Goal: Task Accomplishment & Management: Manage account settings

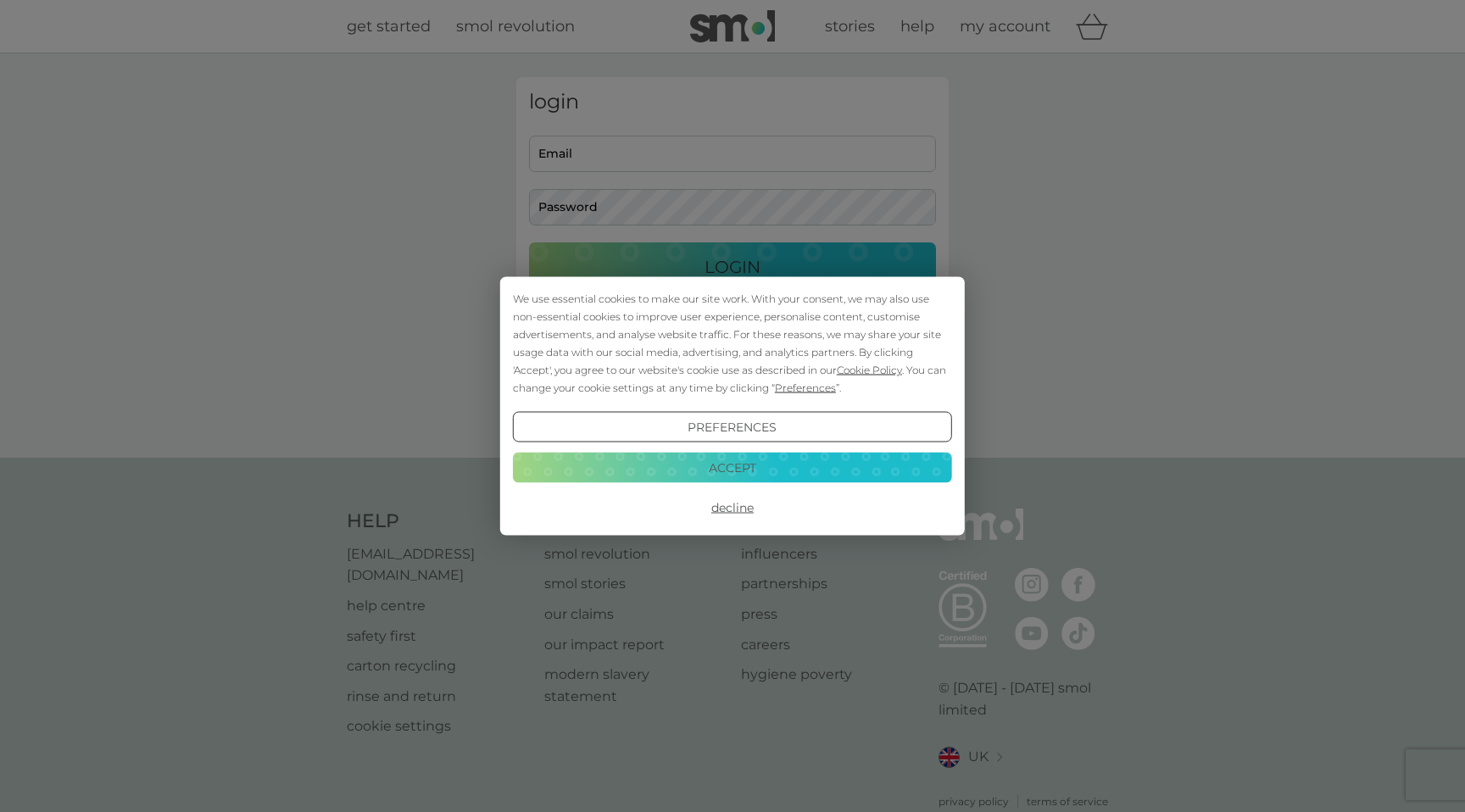
type input "[PERSON_NAME][EMAIL_ADDRESS][DOMAIN_NAME]"
click at [808, 469] on button "Accept" at bounding box center [732, 467] width 439 height 31
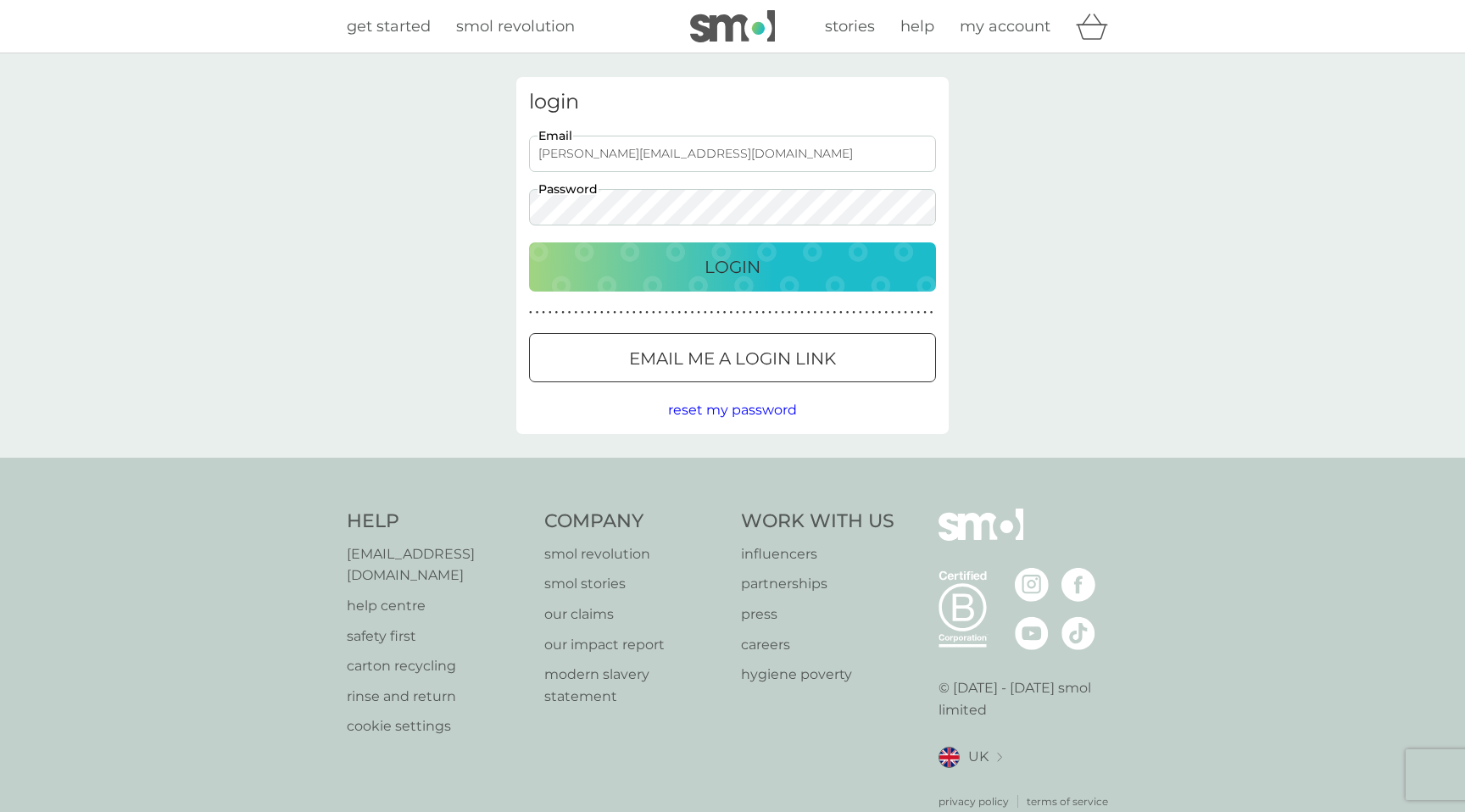
click at [807, 258] on div "Login" at bounding box center [732, 267] width 373 height 27
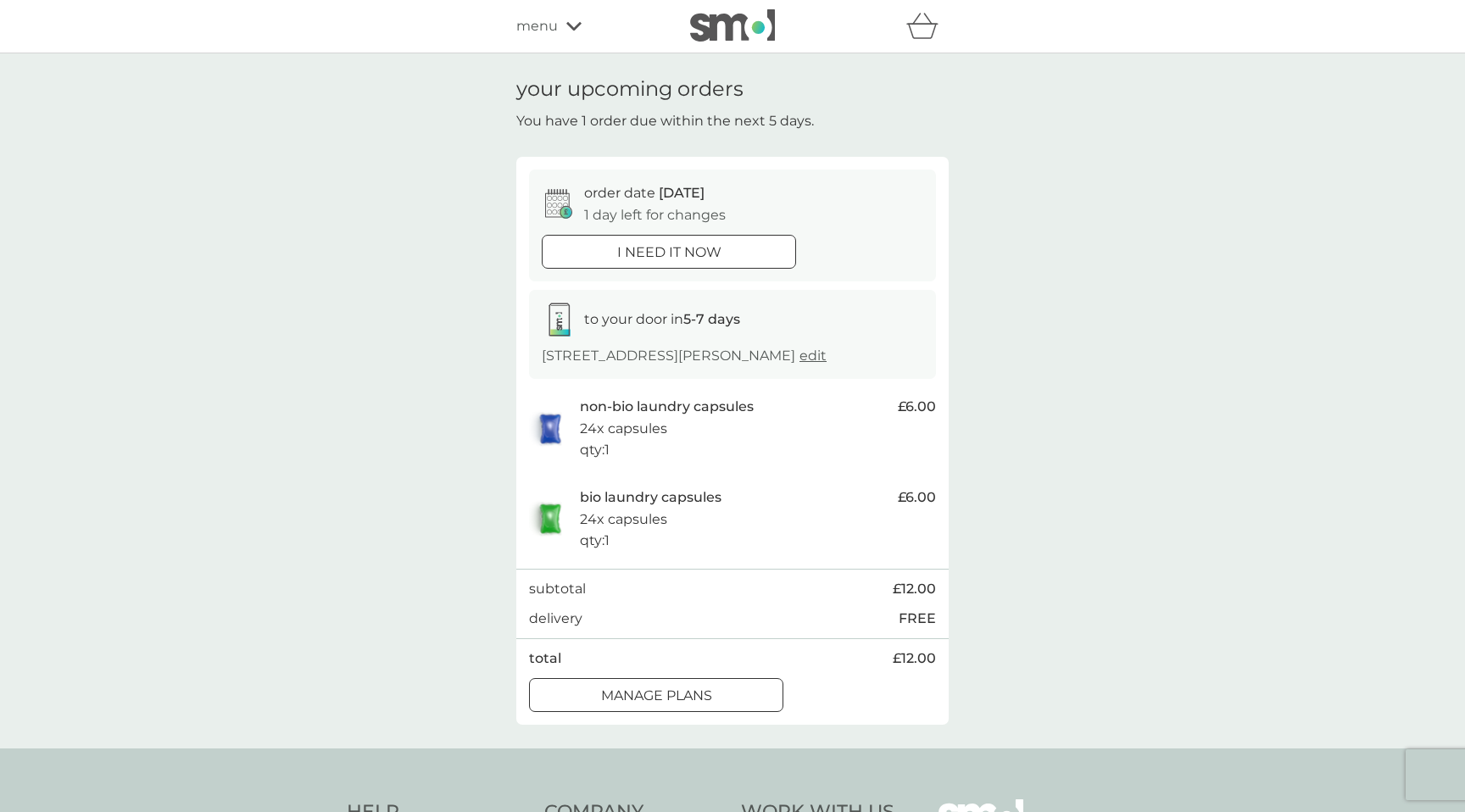
click at [756, 707] on div "manage plans" at bounding box center [657, 697] width 253 height 22
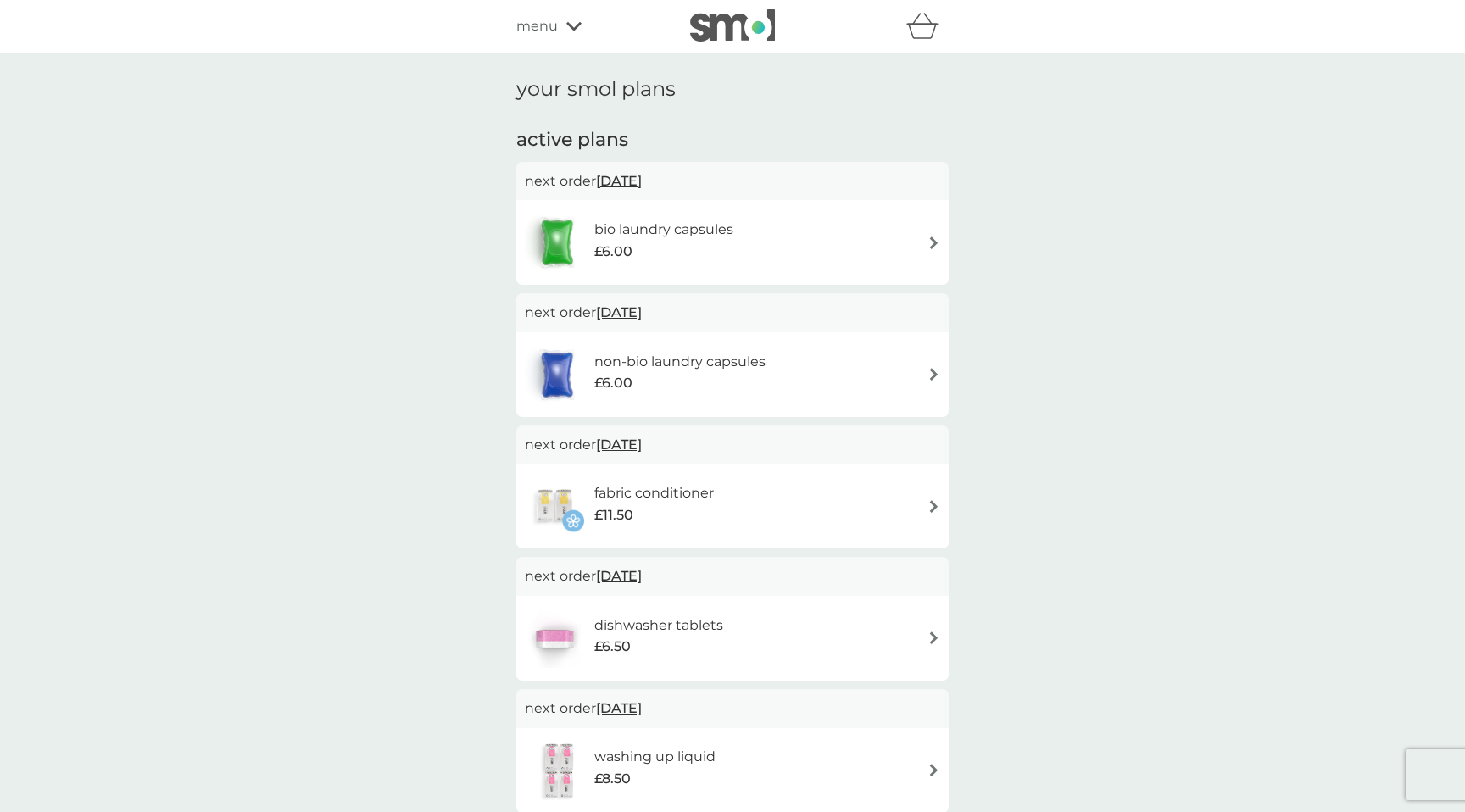
click at [928, 243] on img at bounding box center [934, 244] width 13 height 13
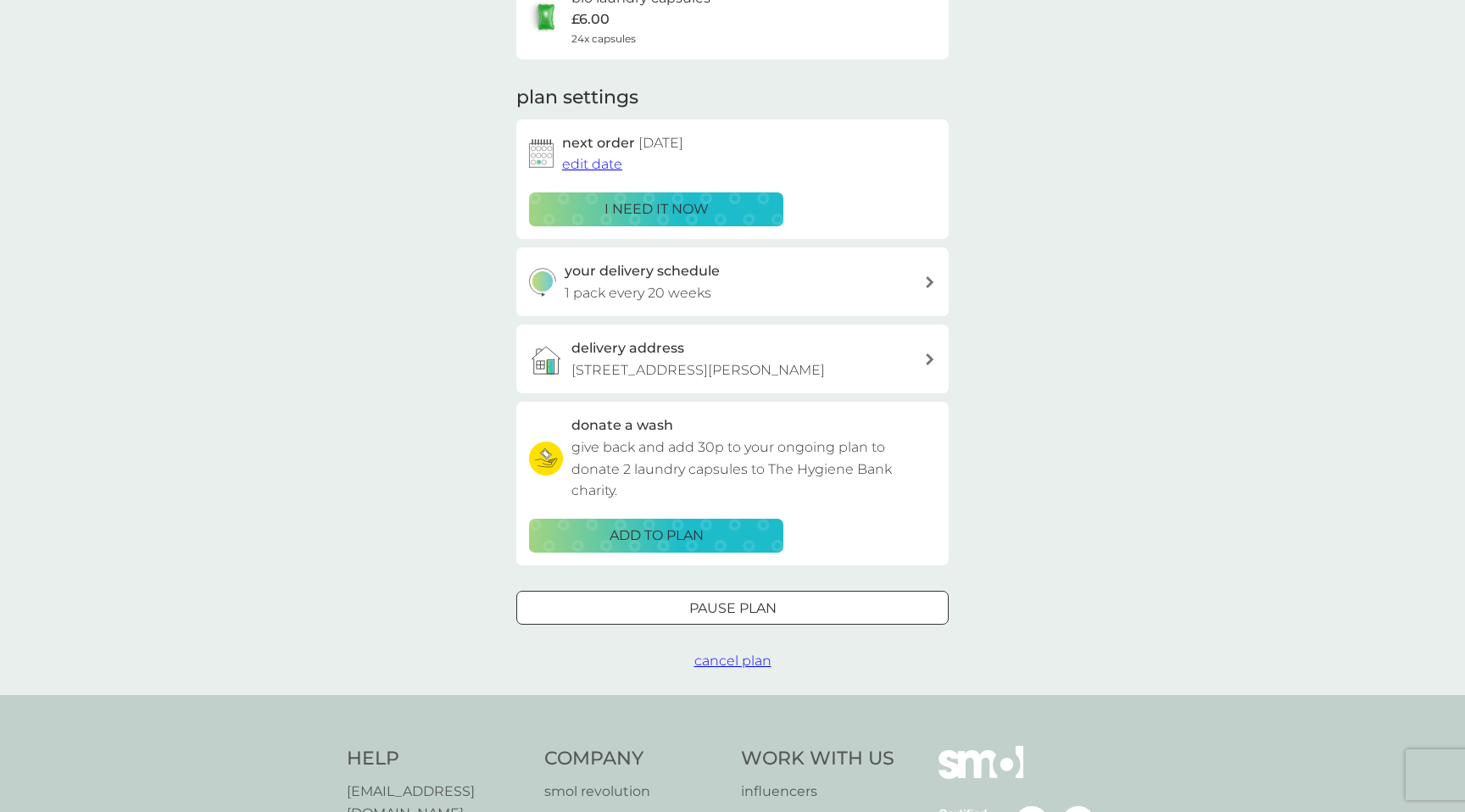
scroll to position [168, 0]
click at [750, 668] on span "cancel plan" at bounding box center [732, 659] width 77 height 16
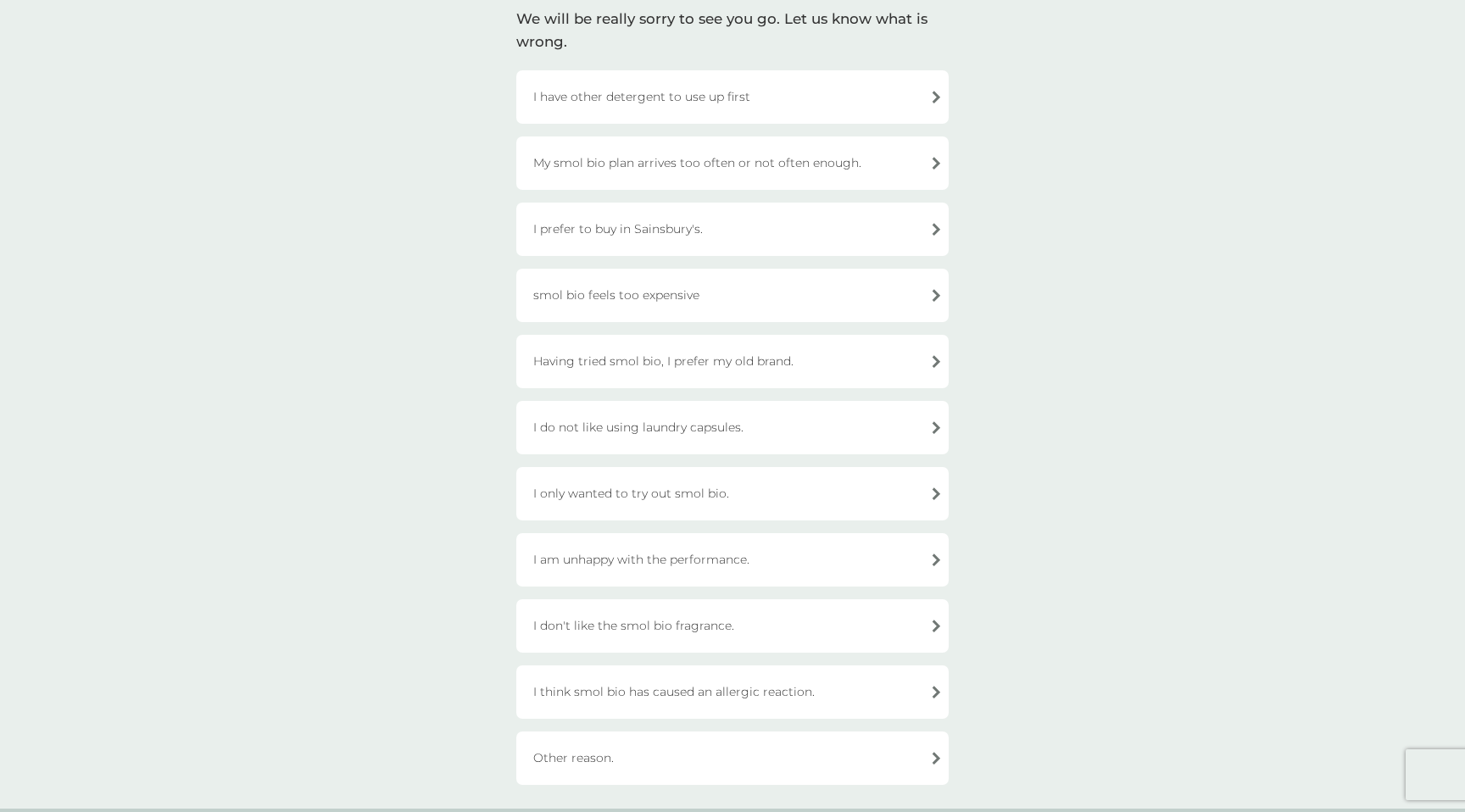
scroll to position [132, 0]
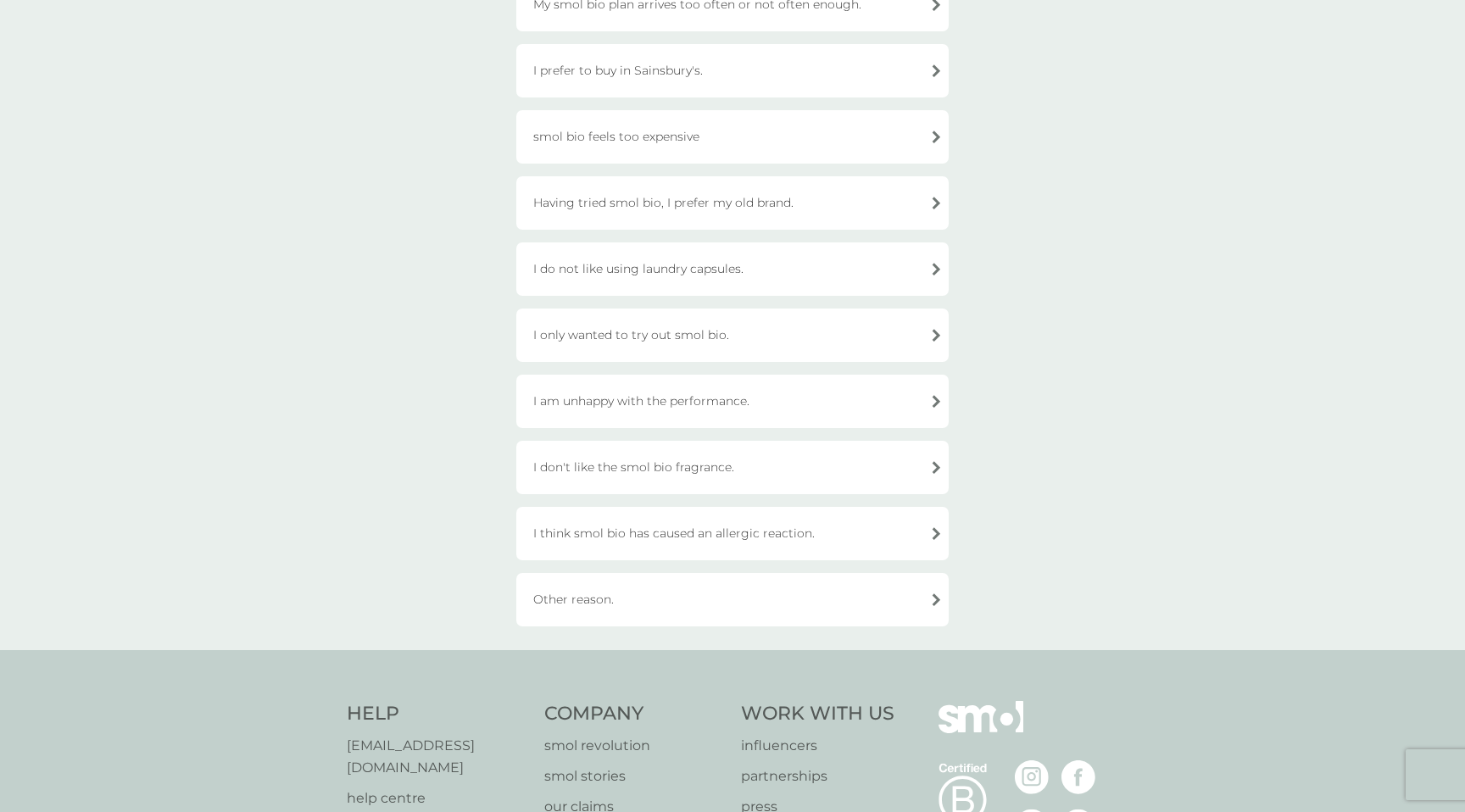
click at [817, 592] on div "Other reason." at bounding box center [732, 599] width 433 height 53
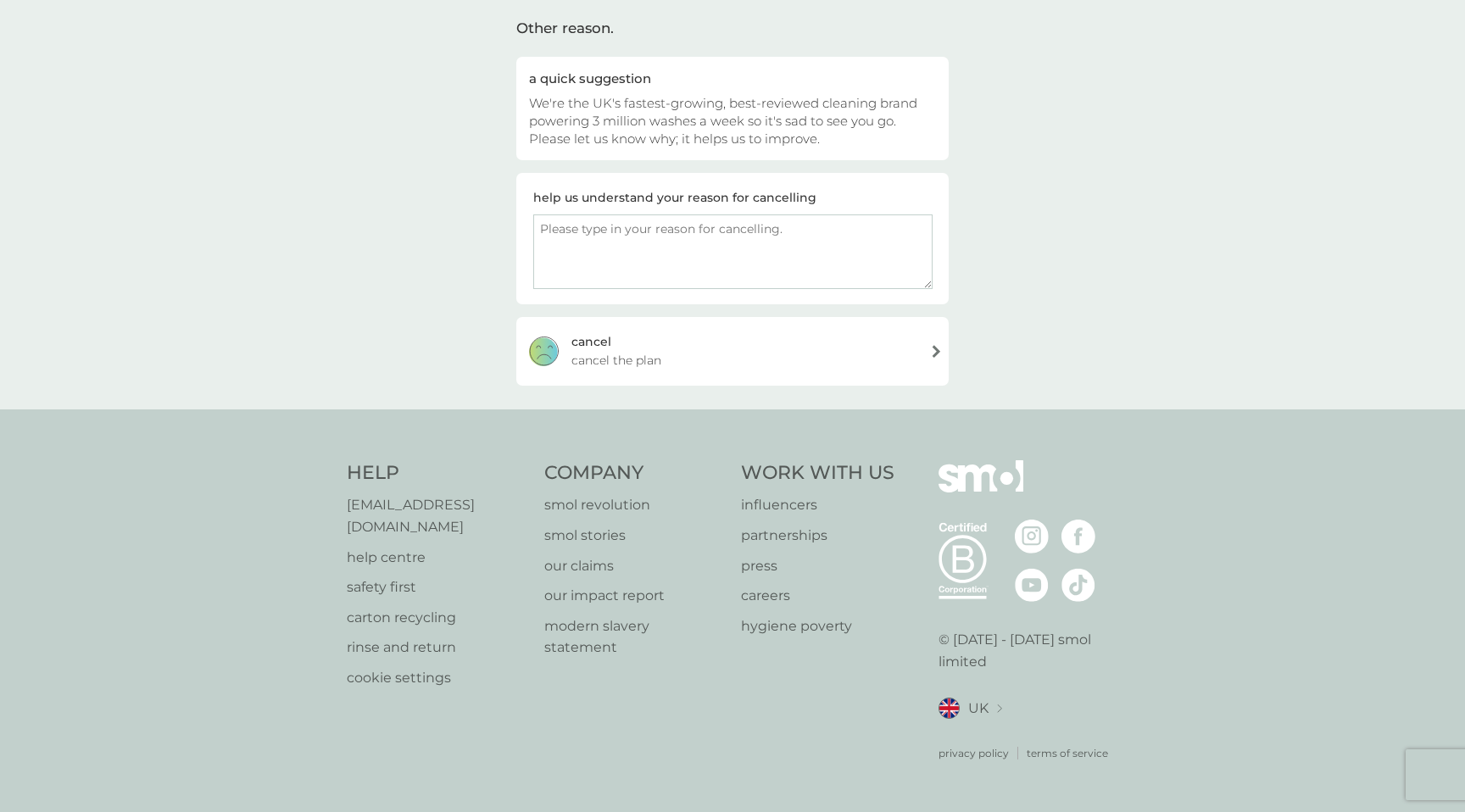
scroll to position [99, 0]
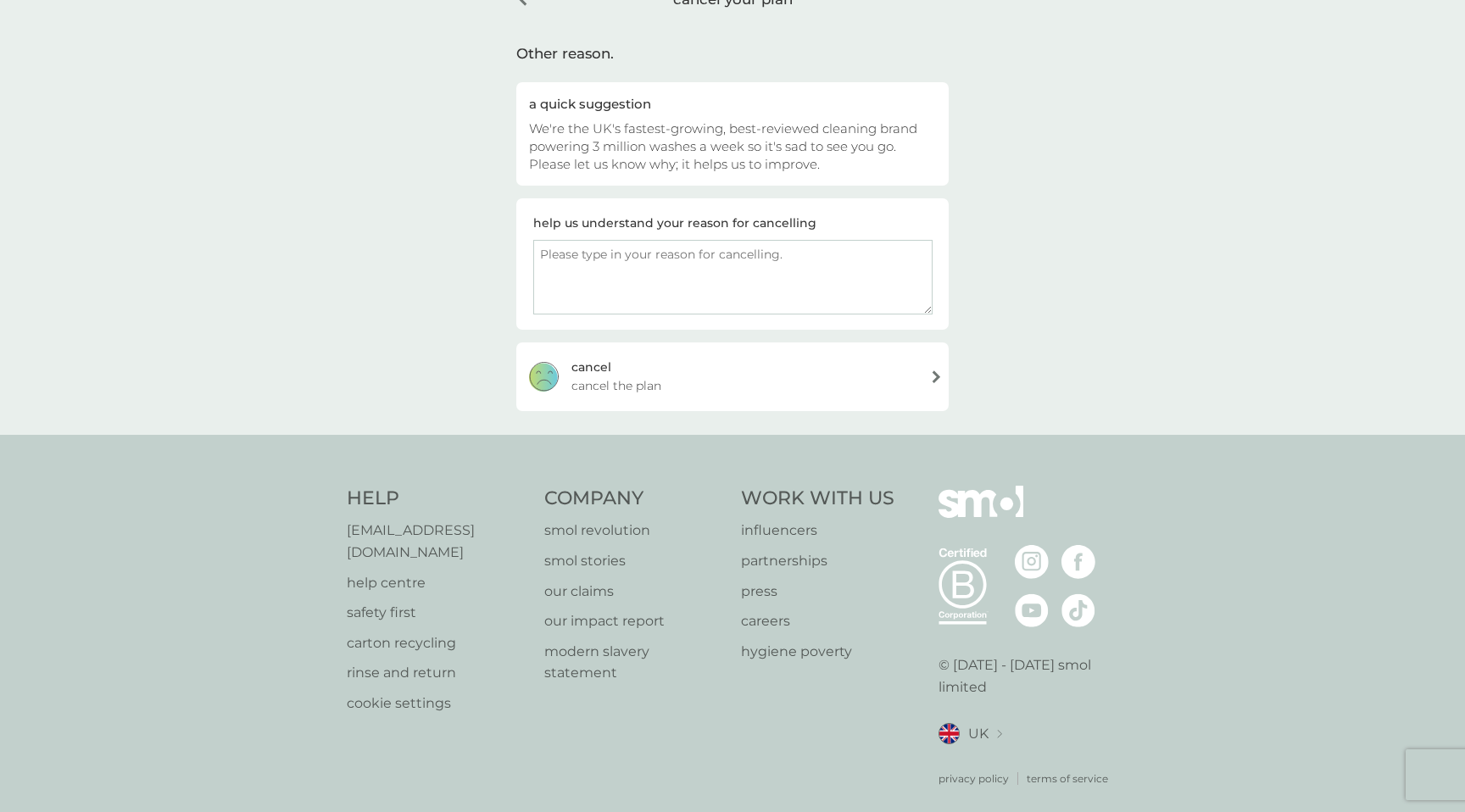
click at [807, 277] on textarea at bounding box center [732, 277] width 399 height 75
type textarea "Switching to solely using smol non-bio as I own a lot more clothing with natura…"
click at [826, 380] on div "[PERSON_NAME] the plan" at bounding box center [732, 376] width 433 height 67
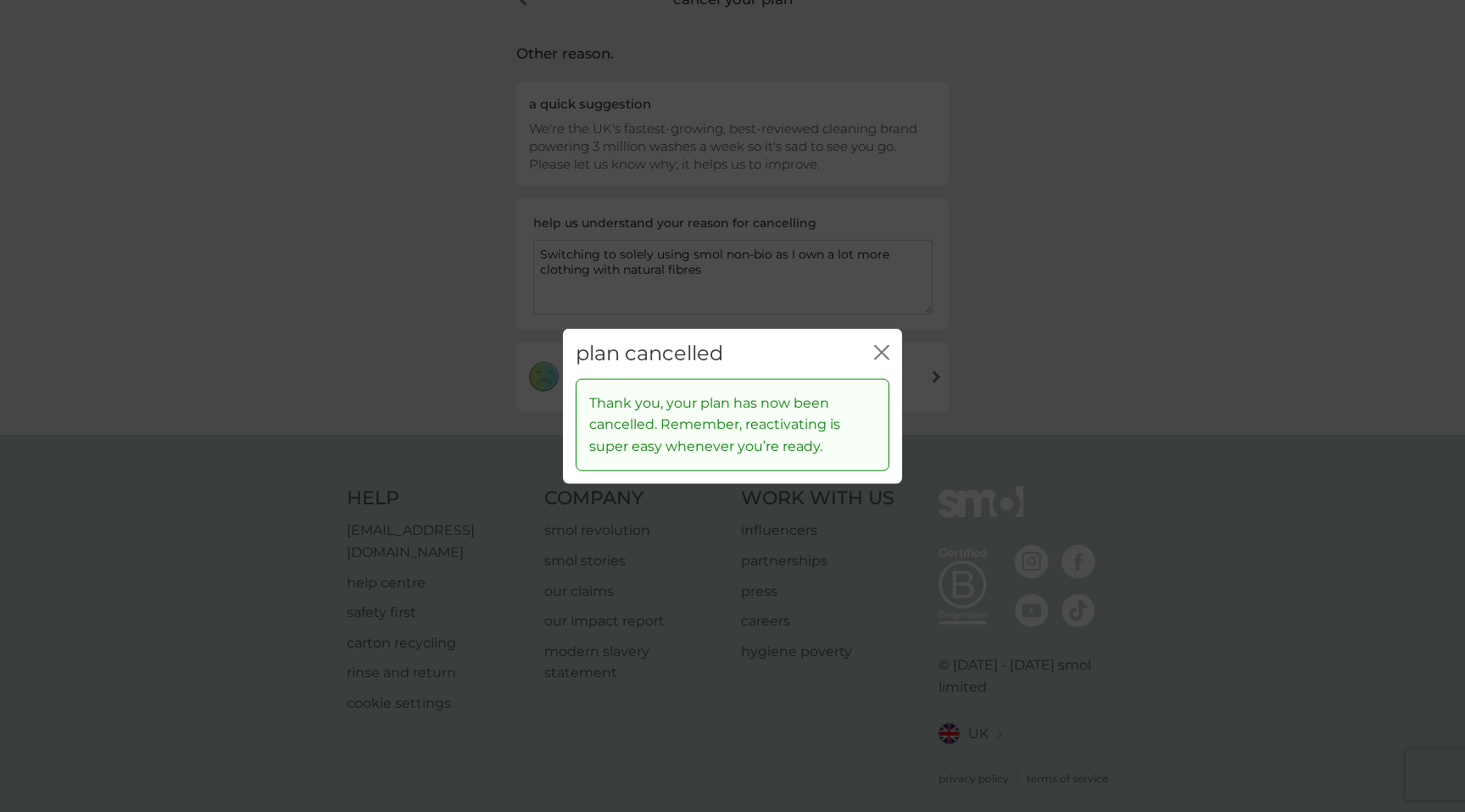
click at [875, 345] on icon "close" at bounding box center [881, 352] width 15 height 15
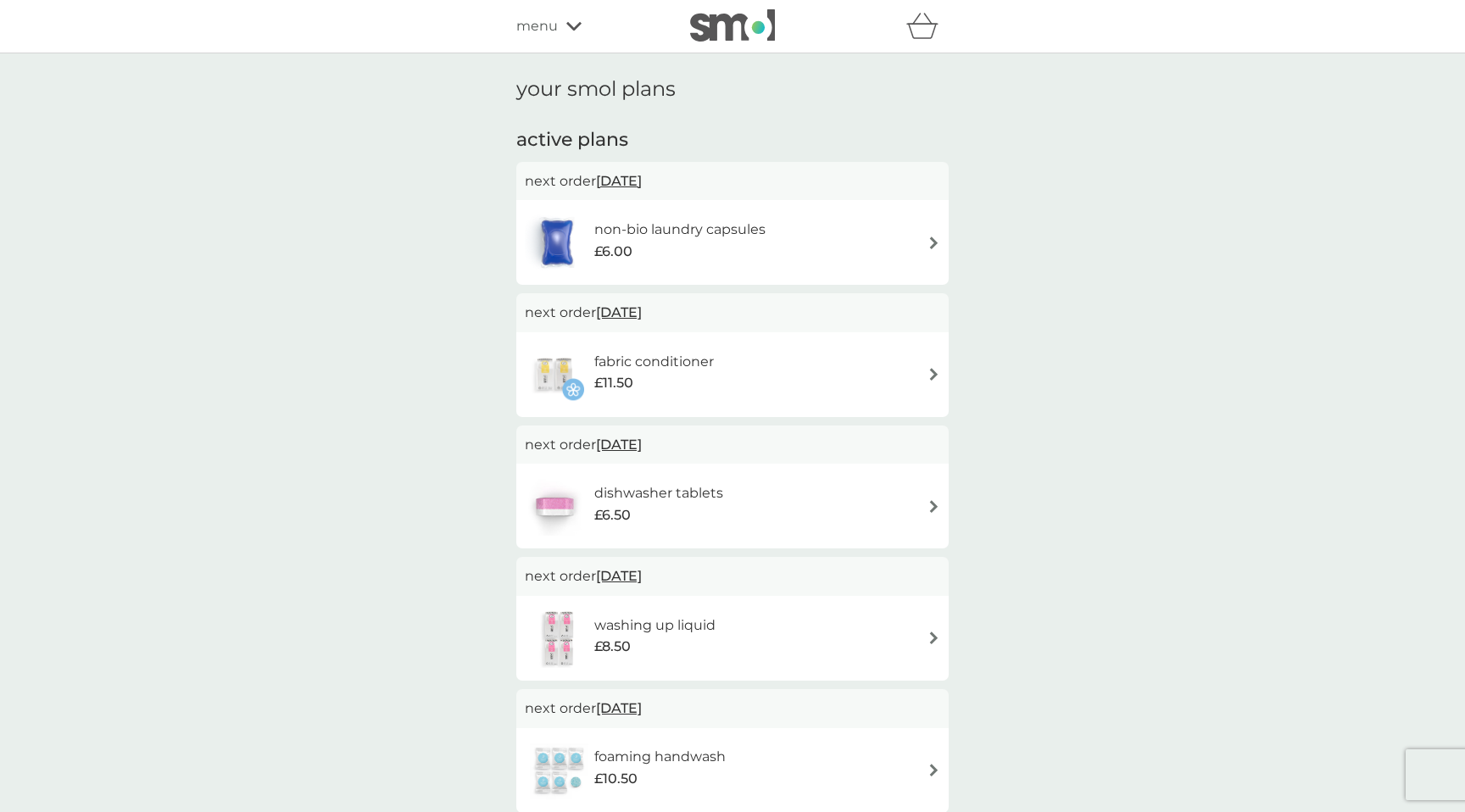
click at [839, 219] on div "non-bio laundry capsules £6.00" at bounding box center [732, 242] width 416 height 59
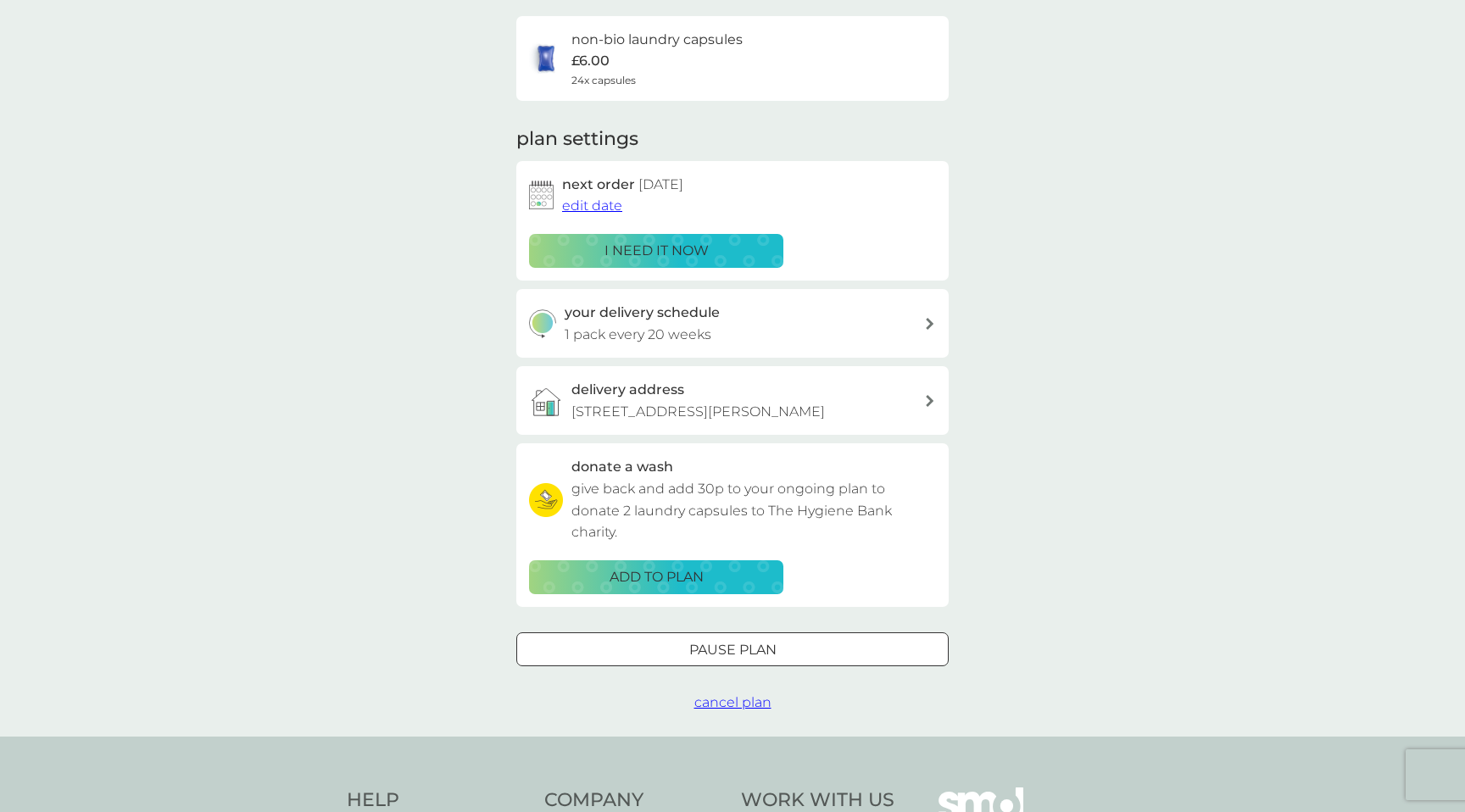
scroll to position [126, 0]
click at [614, 207] on span "edit date" at bounding box center [592, 204] width 60 height 16
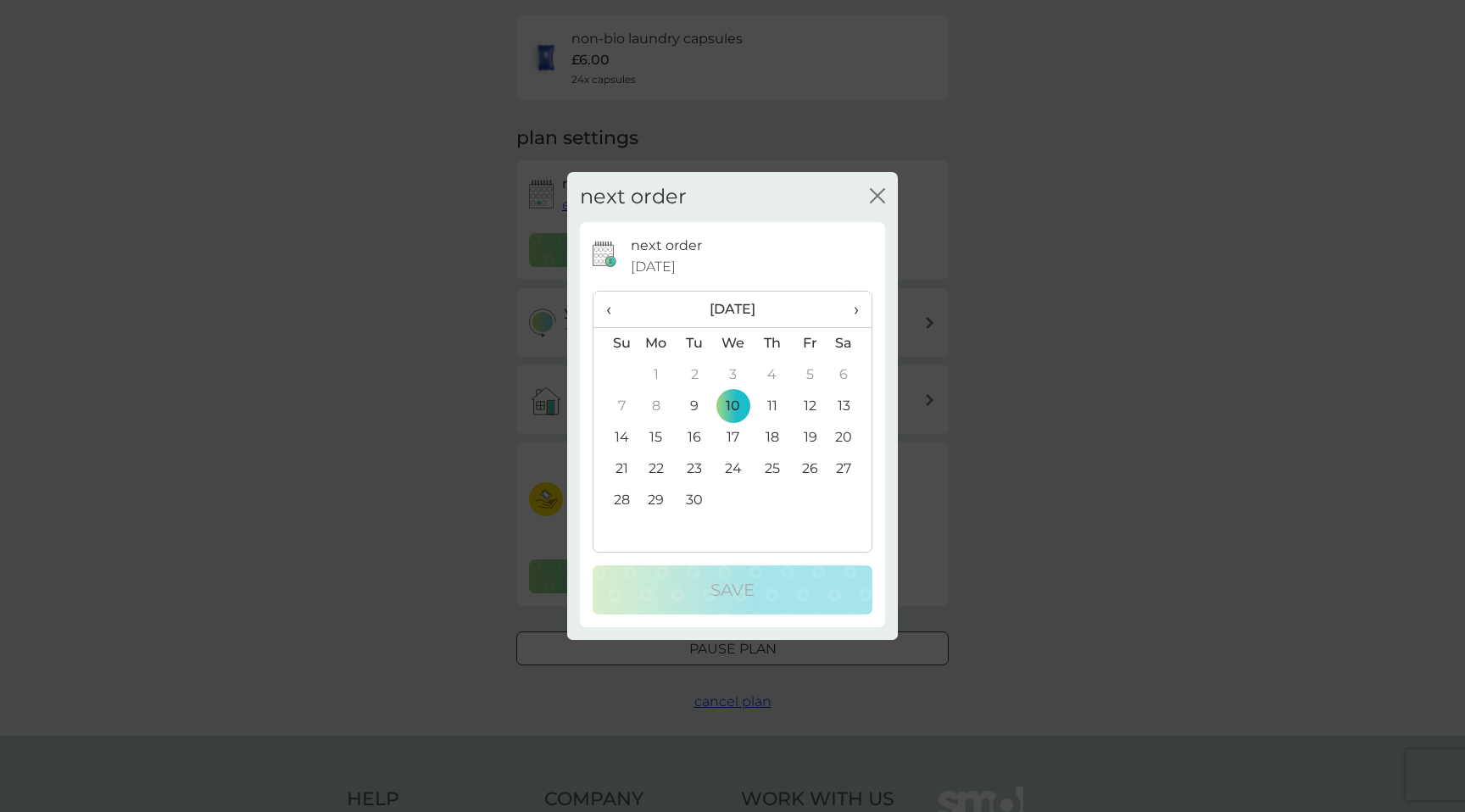
click at [852, 311] on span "›" at bounding box center [851, 309] width 17 height 36
click at [602, 313] on th "‹" at bounding box center [615, 309] width 43 height 37
click at [691, 497] on td "30" at bounding box center [695, 500] width 38 height 31
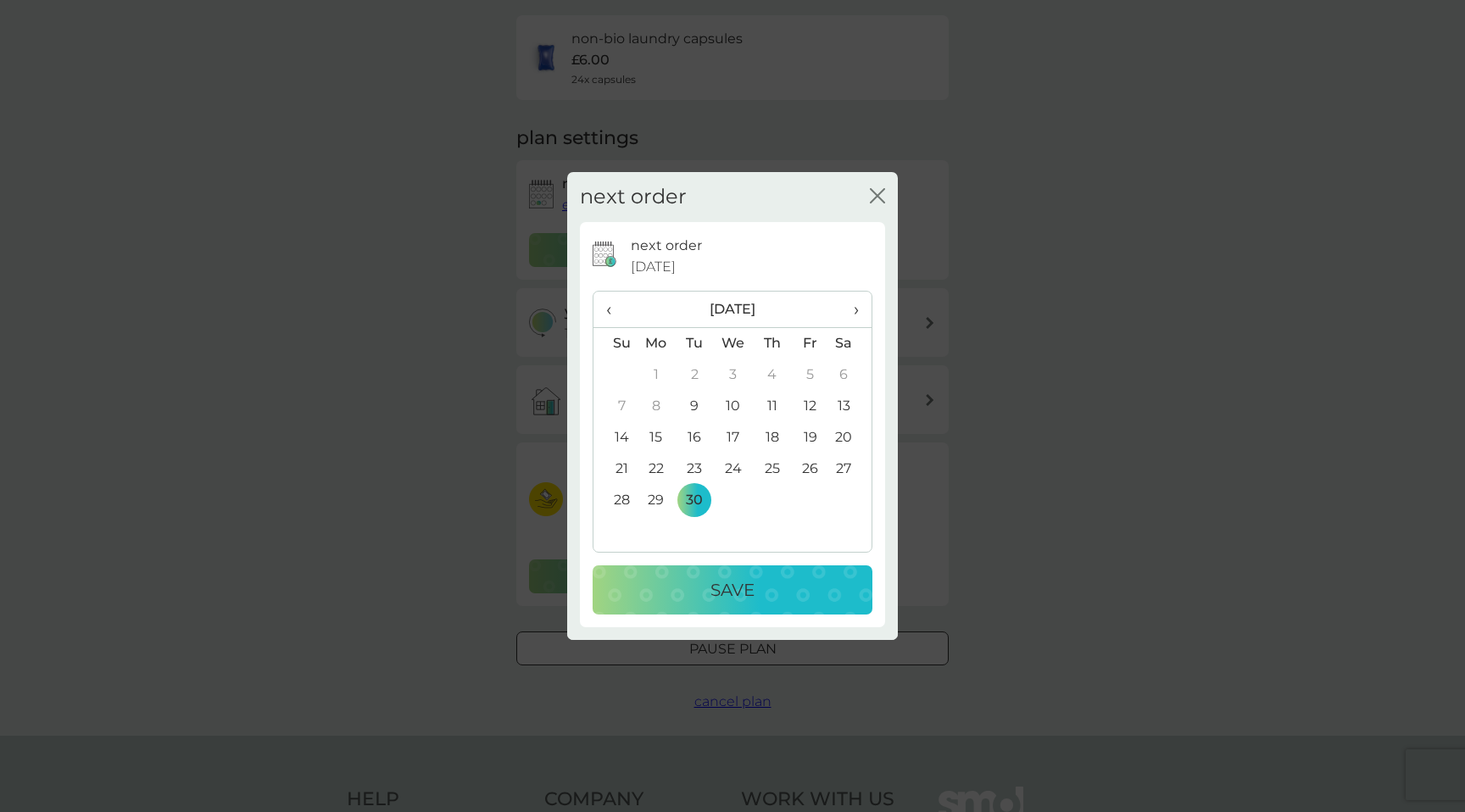
click at [726, 595] on p "Save" at bounding box center [732, 590] width 44 height 27
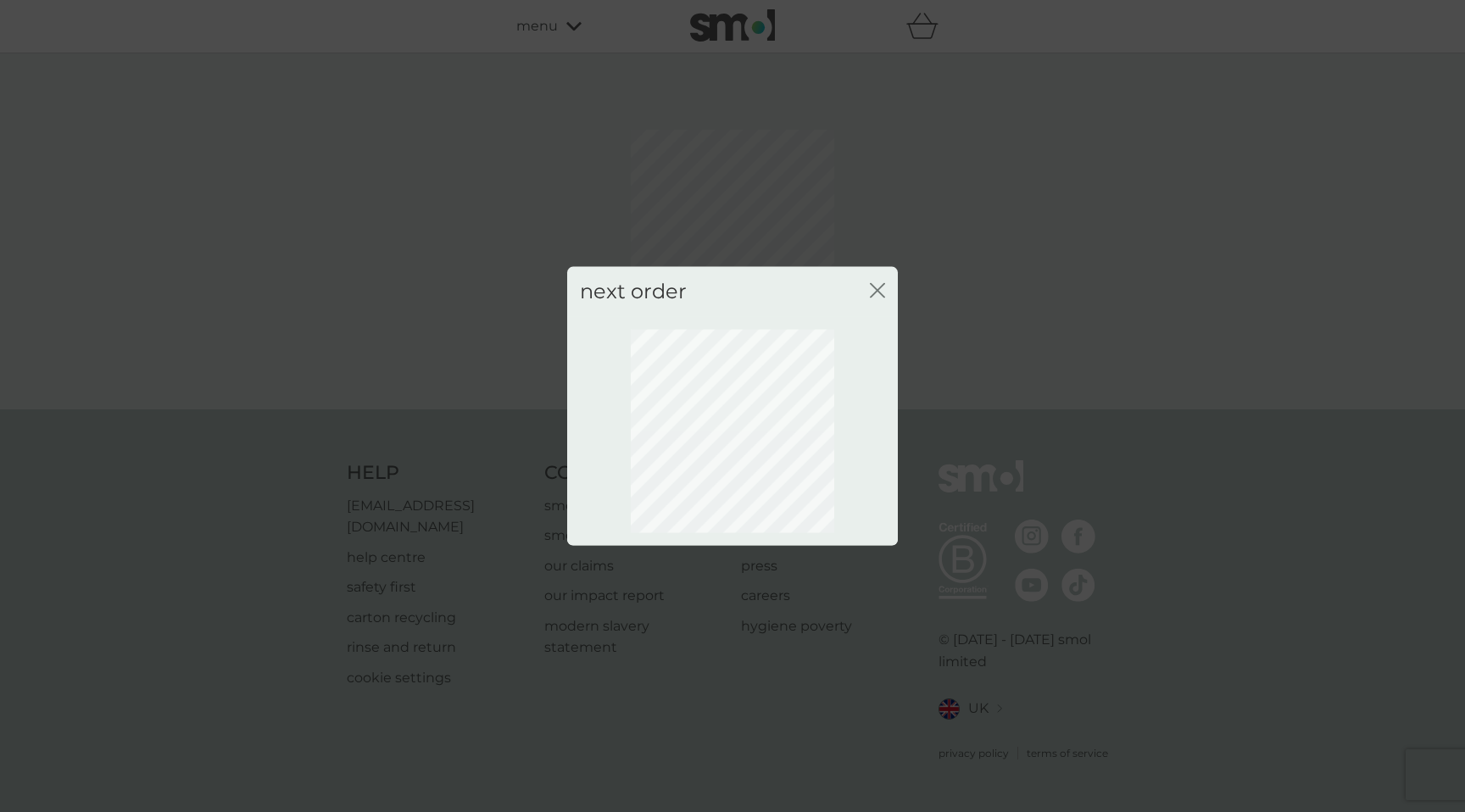
scroll to position [0, 0]
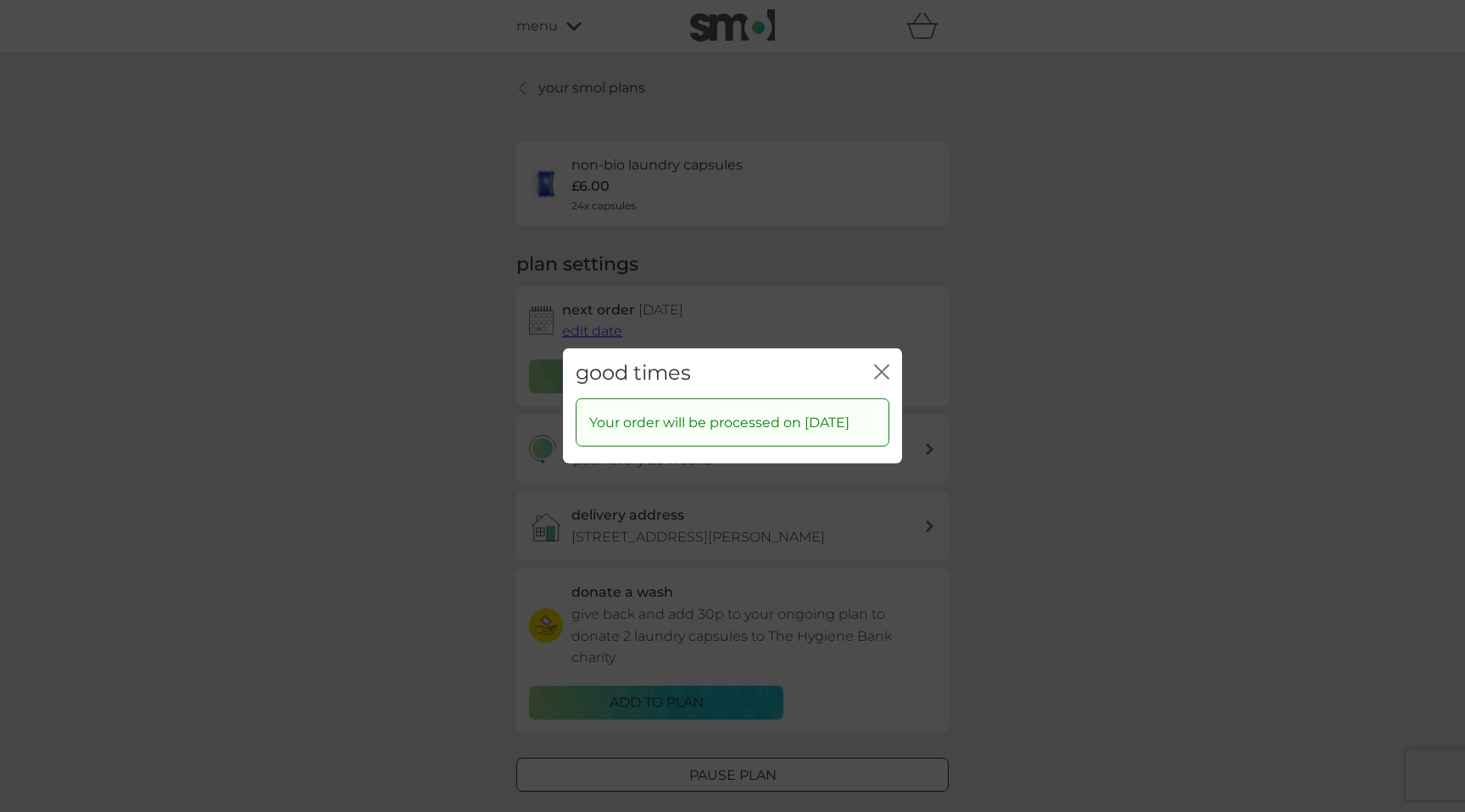
click at [882, 365] on icon "close" at bounding box center [885, 372] width 7 height 13
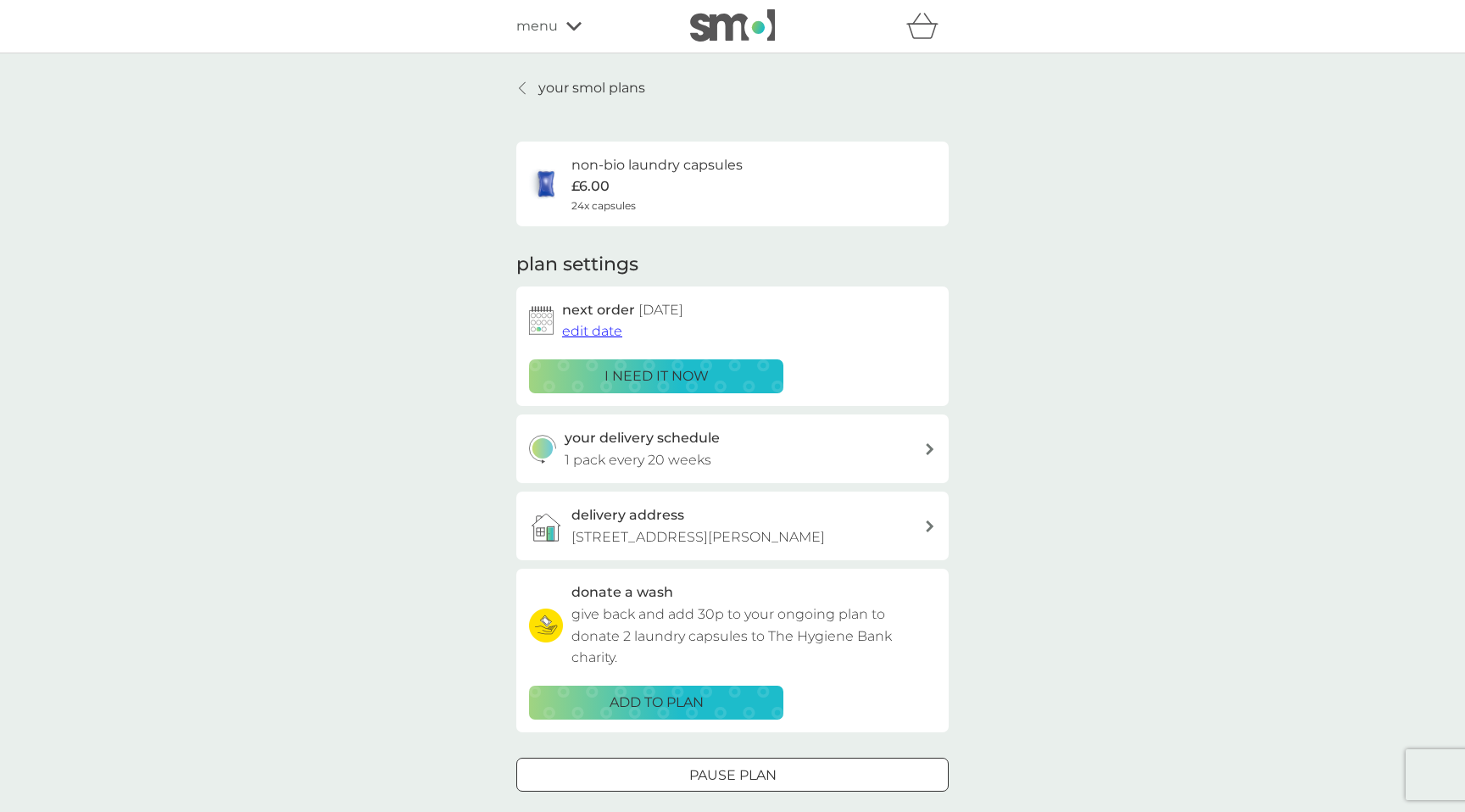
click at [609, 338] on span "edit date" at bounding box center [592, 331] width 60 height 16
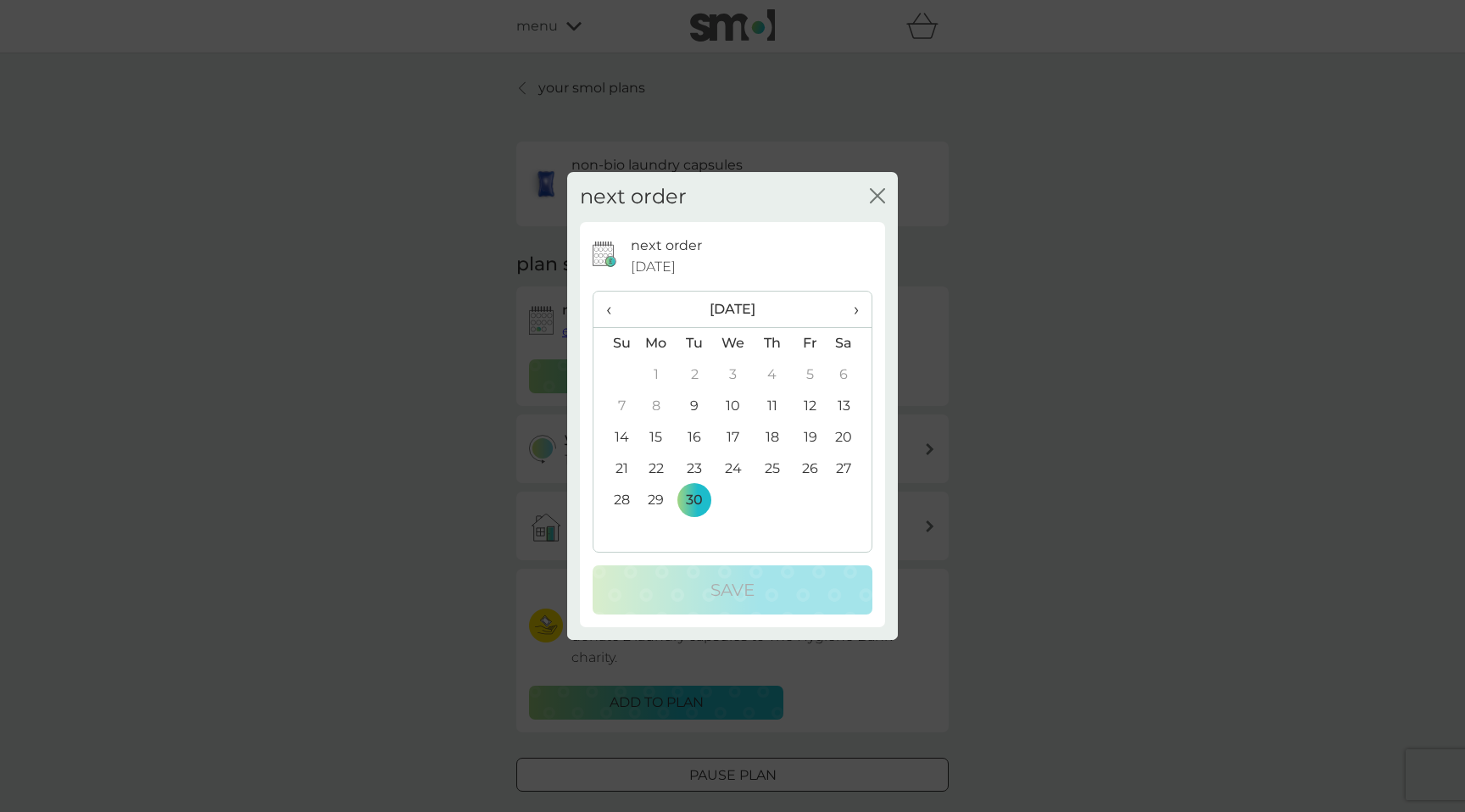
click at [857, 304] on span "›" at bounding box center [851, 309] width 17 height 36
click at [811, 506] on td "31" at bounding box center [810, 500] width 38 height 31
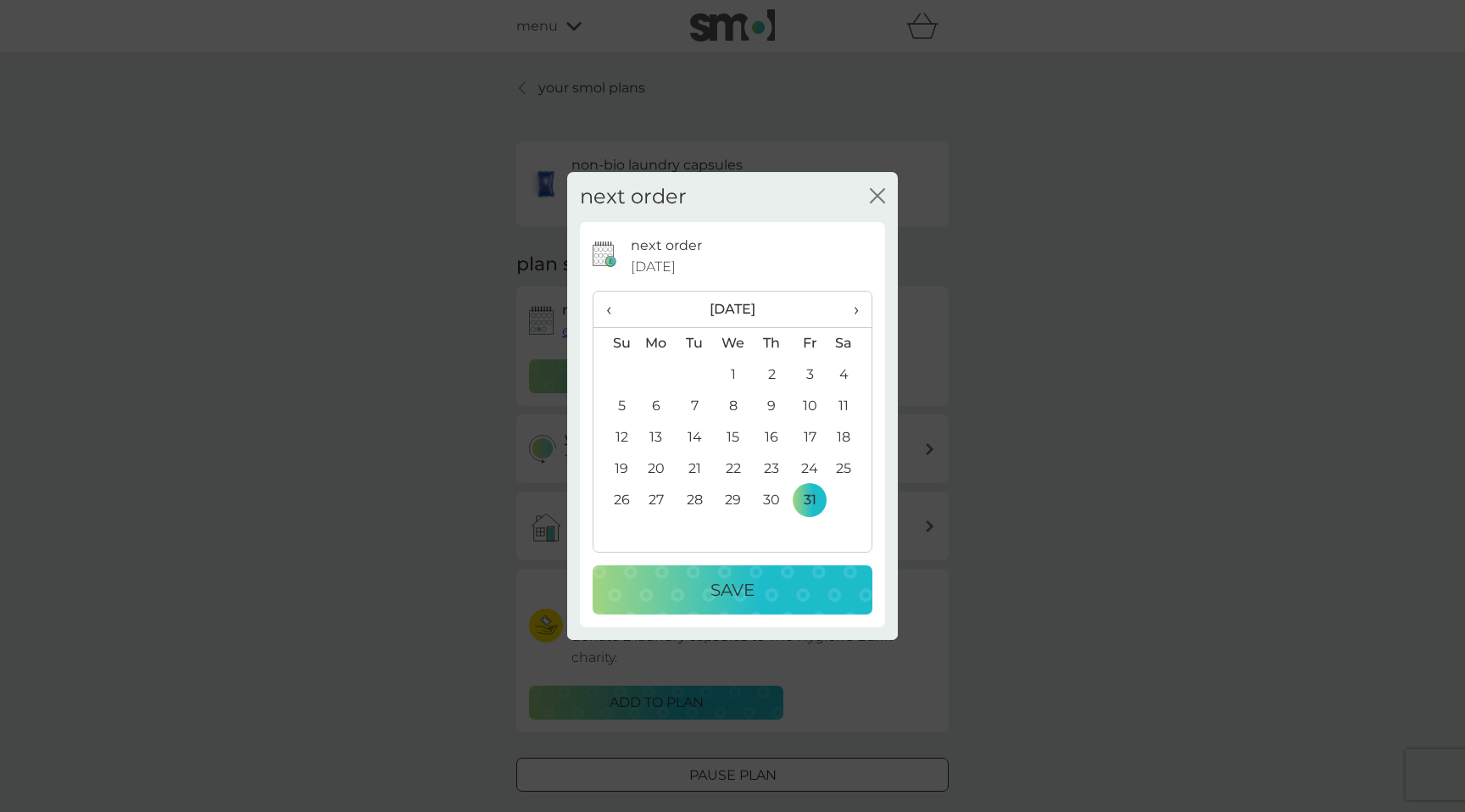
click at [688, 592] on div "Save" at bounding box center [732, 590] width 246 height 27
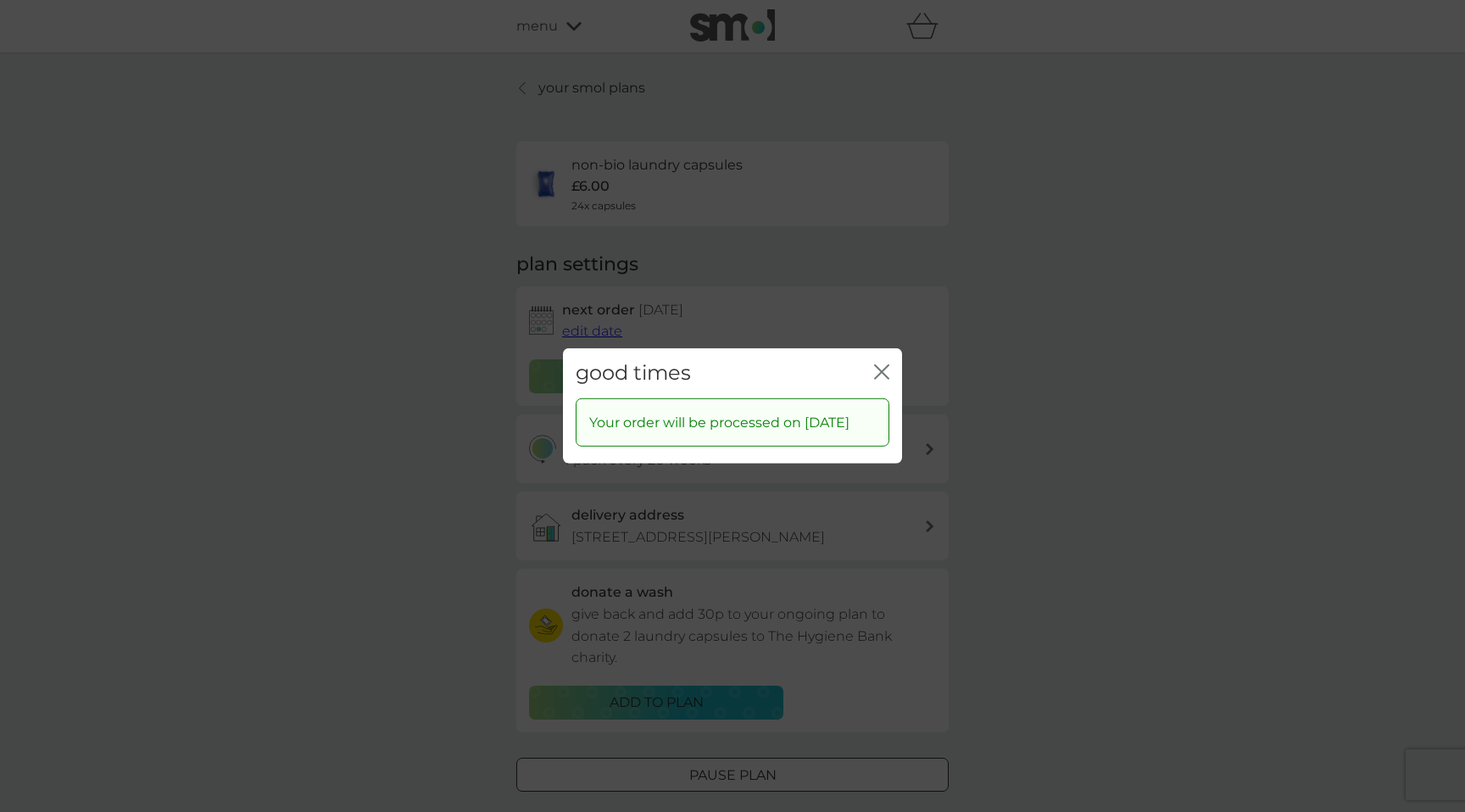
click at [886, 365] on icon "close" at bounding box center [885, 372] width 7 height 13
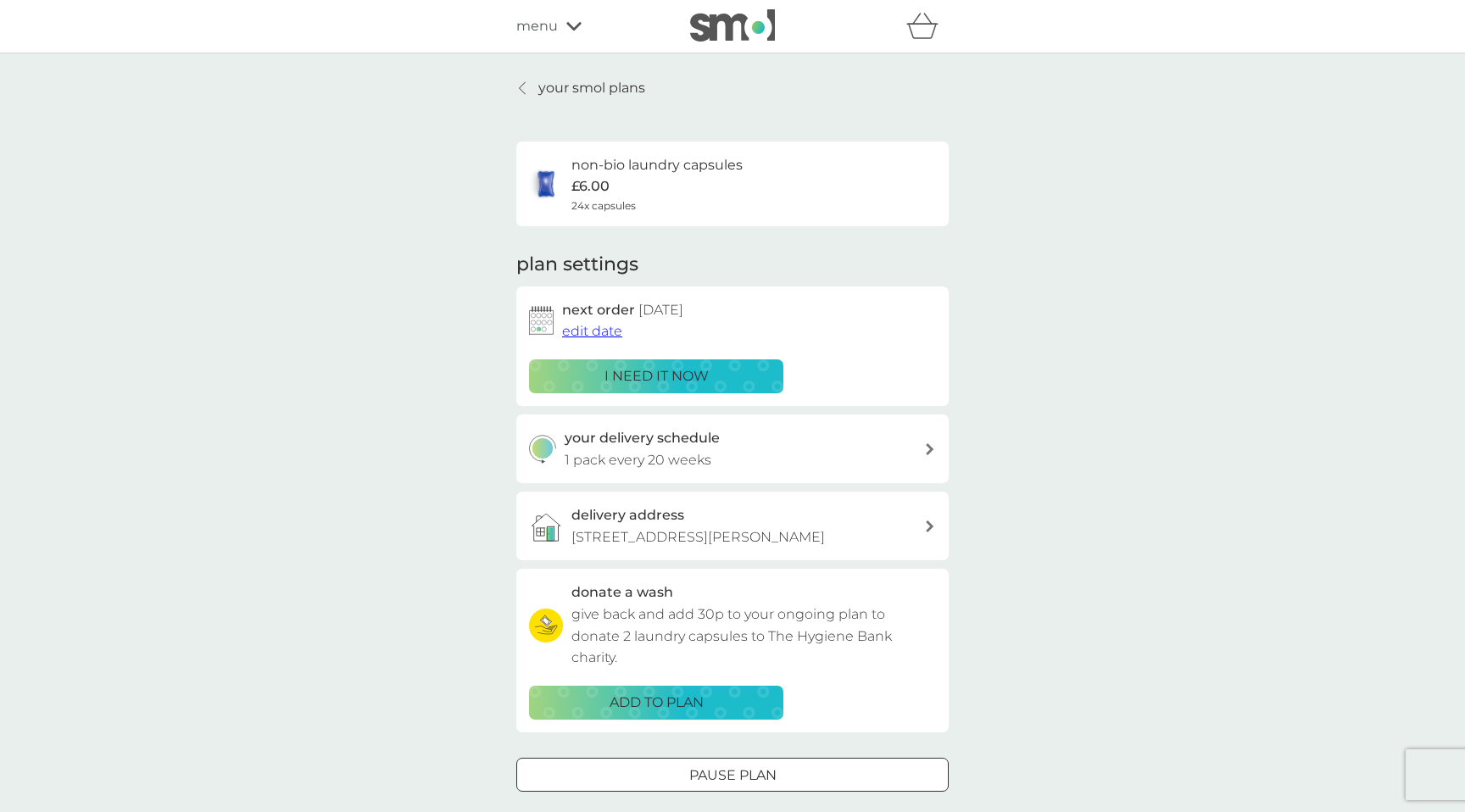
click at [585, 85] on p "your smol plans" at bounding box center [592, 88] width 107 height 22
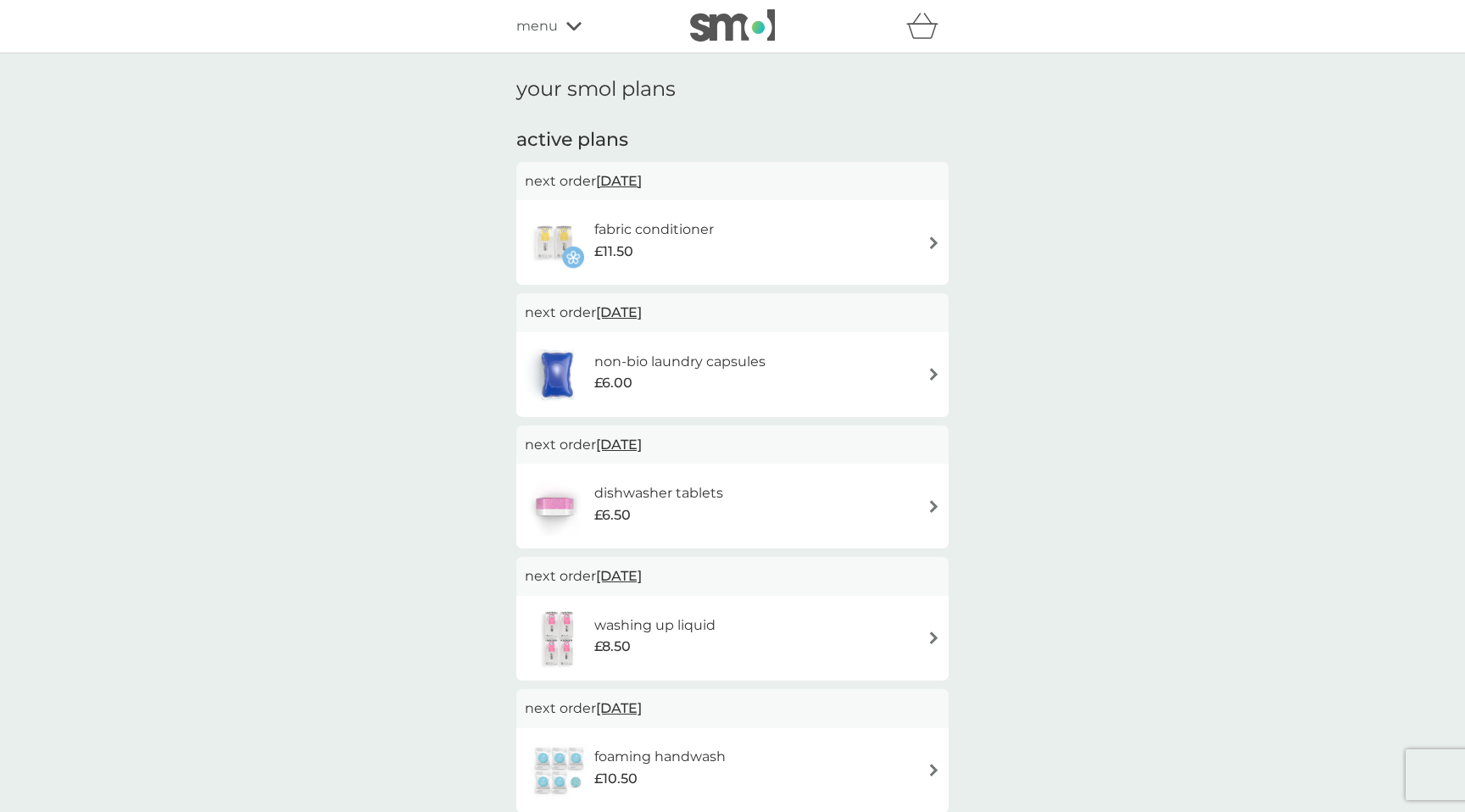
click at [642, 175] on span "[DATE]" at bounding box center [618, 181] width 46 height 33
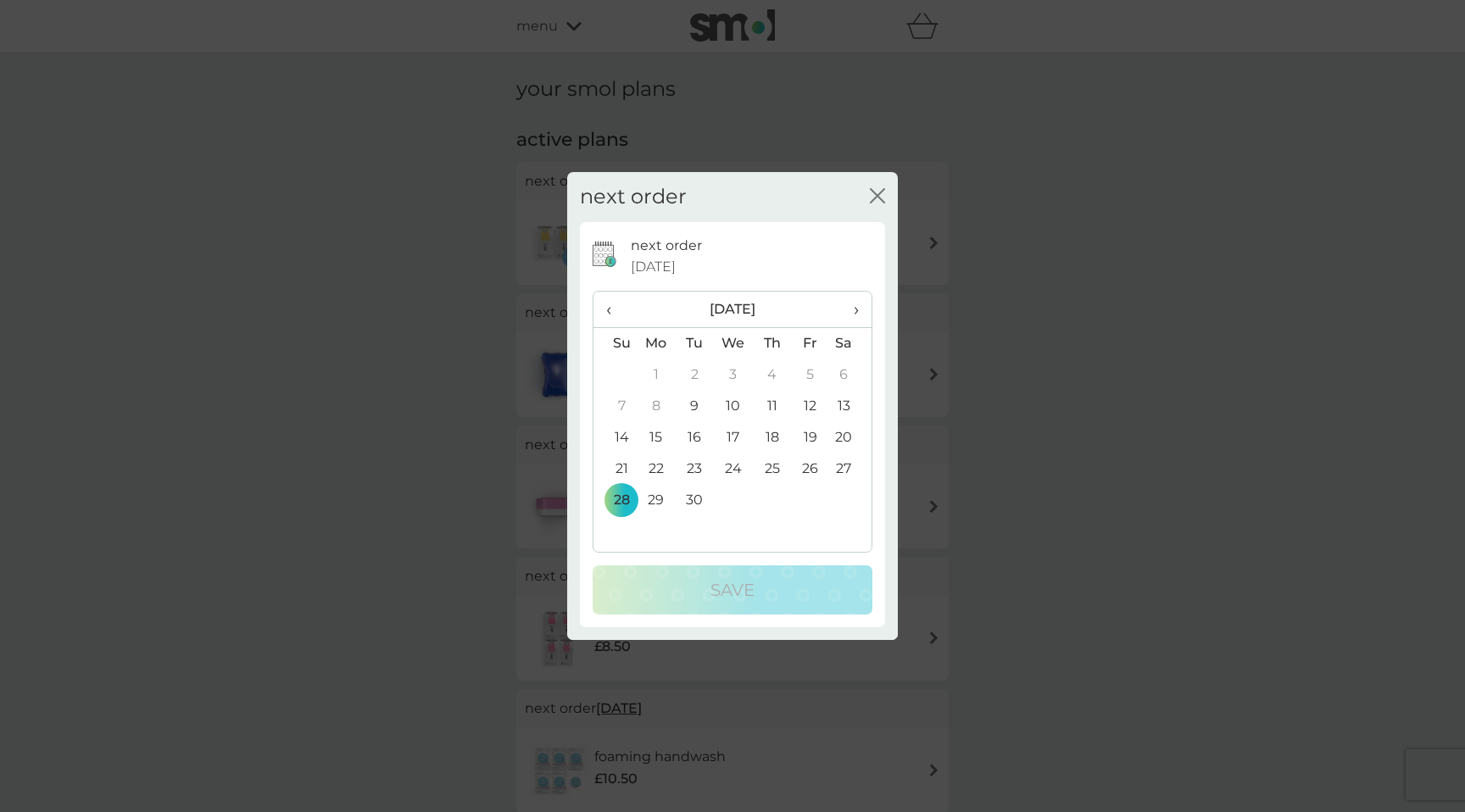
click at [853, 304] on span "›" at bounding box center [851, 309] width 17 height 36
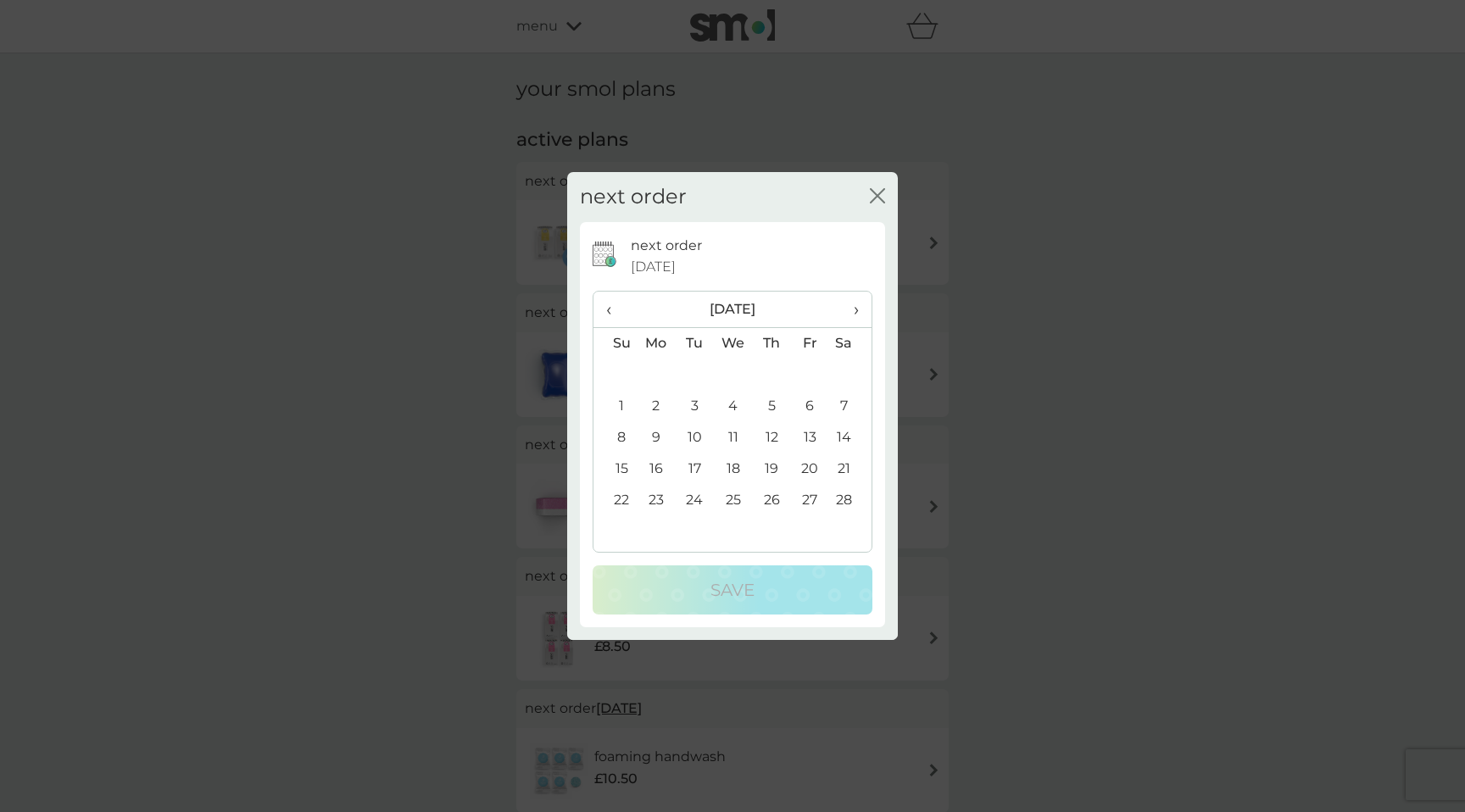
click at [853, 304] on span "›" at bounding box center [851, 309] width 17 height 36
click at [658, 430] on td "11" at bounding box center [657, 437] width 39 height 31
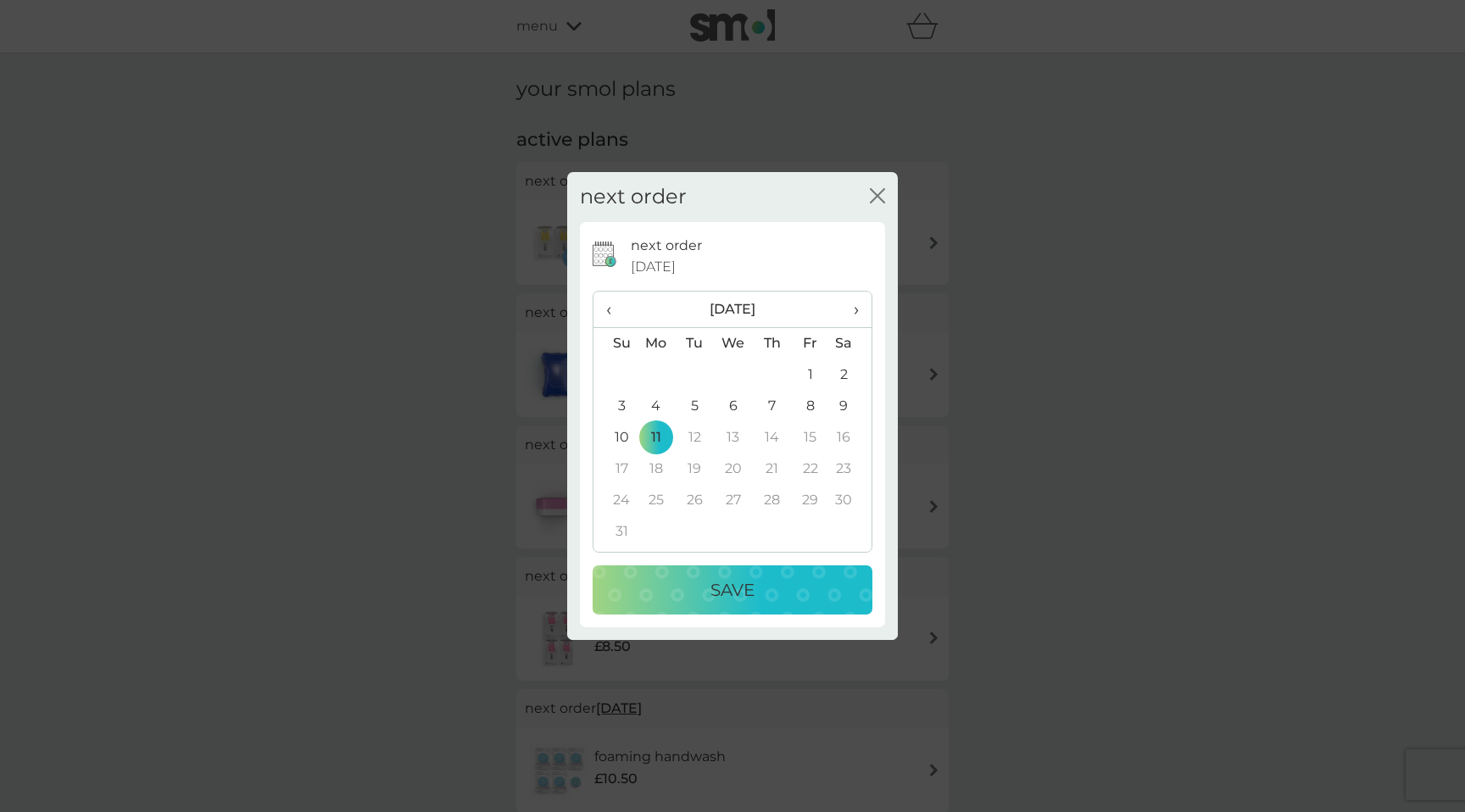
click at [753, 598] on p "Save" at bounding box center [732, 590] width 44 height 27
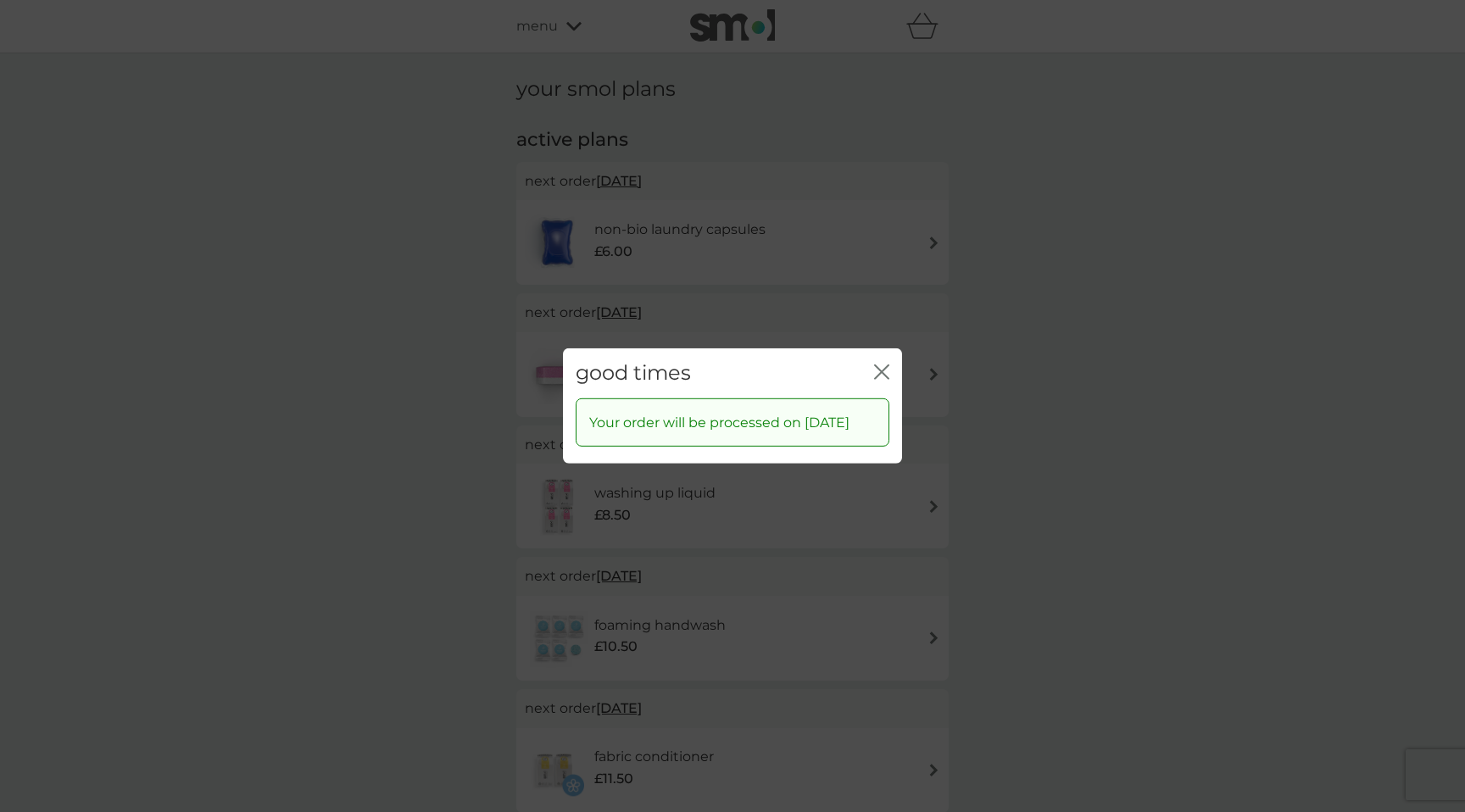
click at [886, 364] on icon "close" at bounding box center [881, 372] width 15 height 15
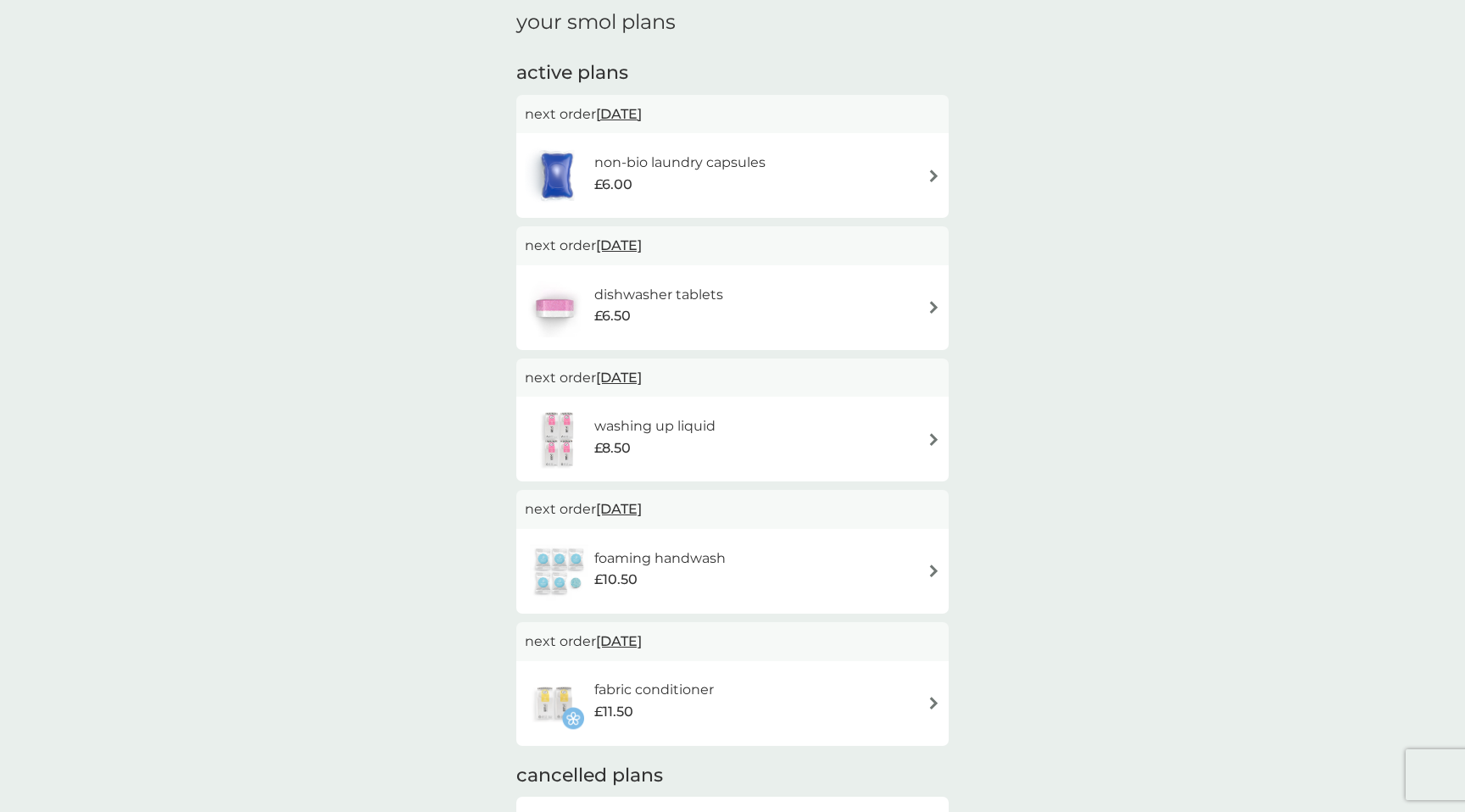
scroll to position [57, 0]
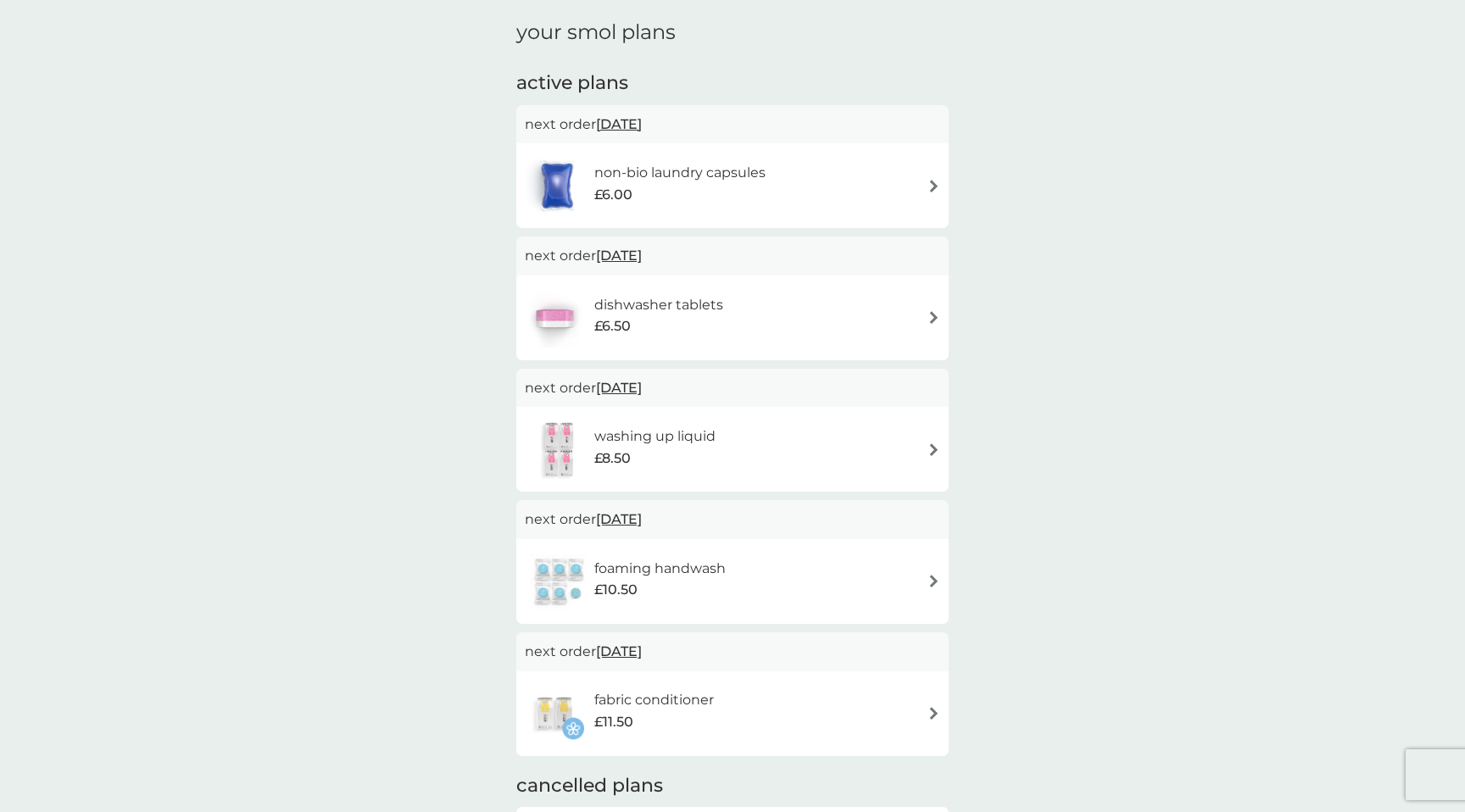
click at [642, 384] on span "[DATE]" at bounding box center [618, 388] width 46 height 33
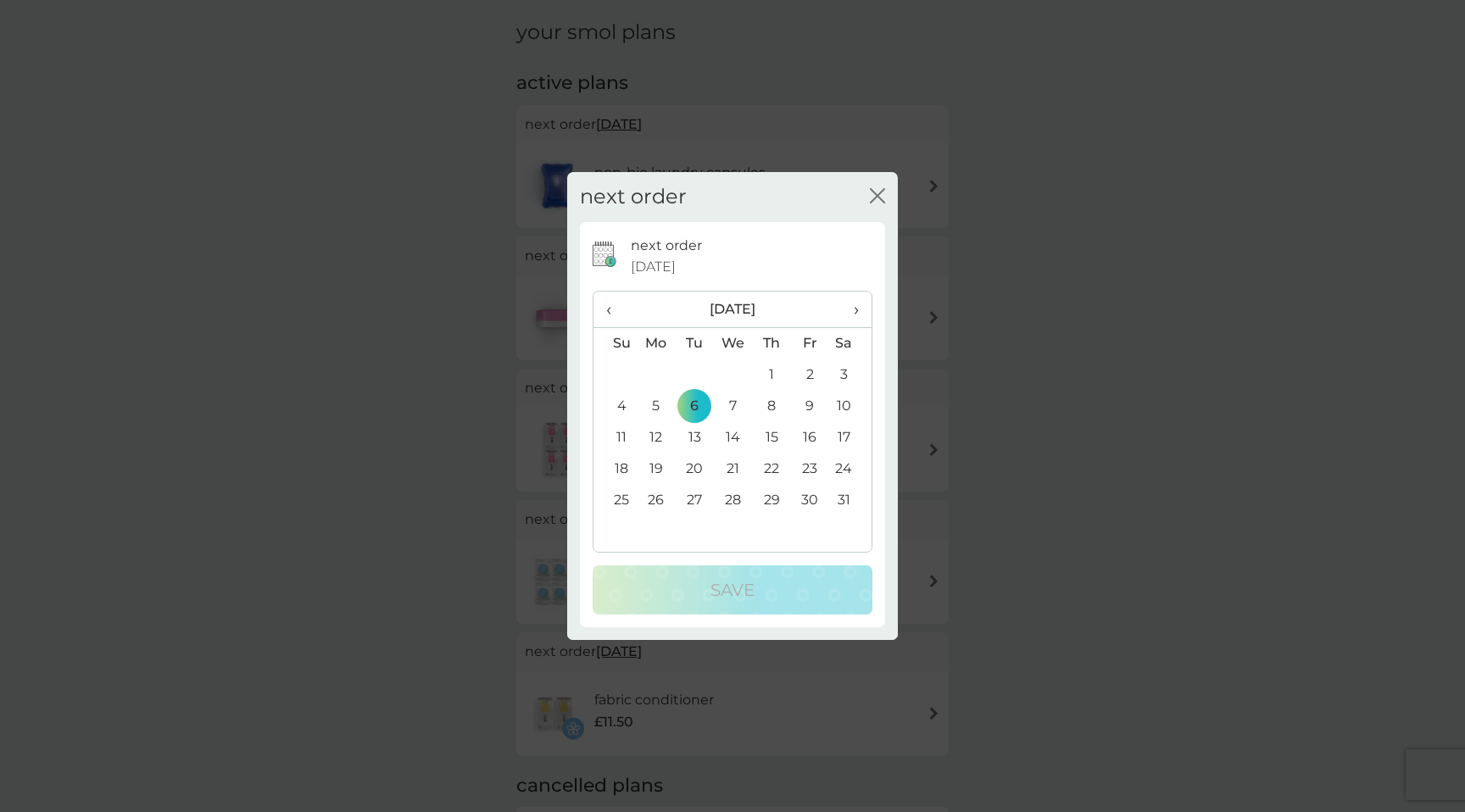
click at [859, 303] on th "›" at bounding box center [850, 309] width 42 height 37
click at [602, 315] on th "‹" at bounding box center [615, 309] width 43 height 37
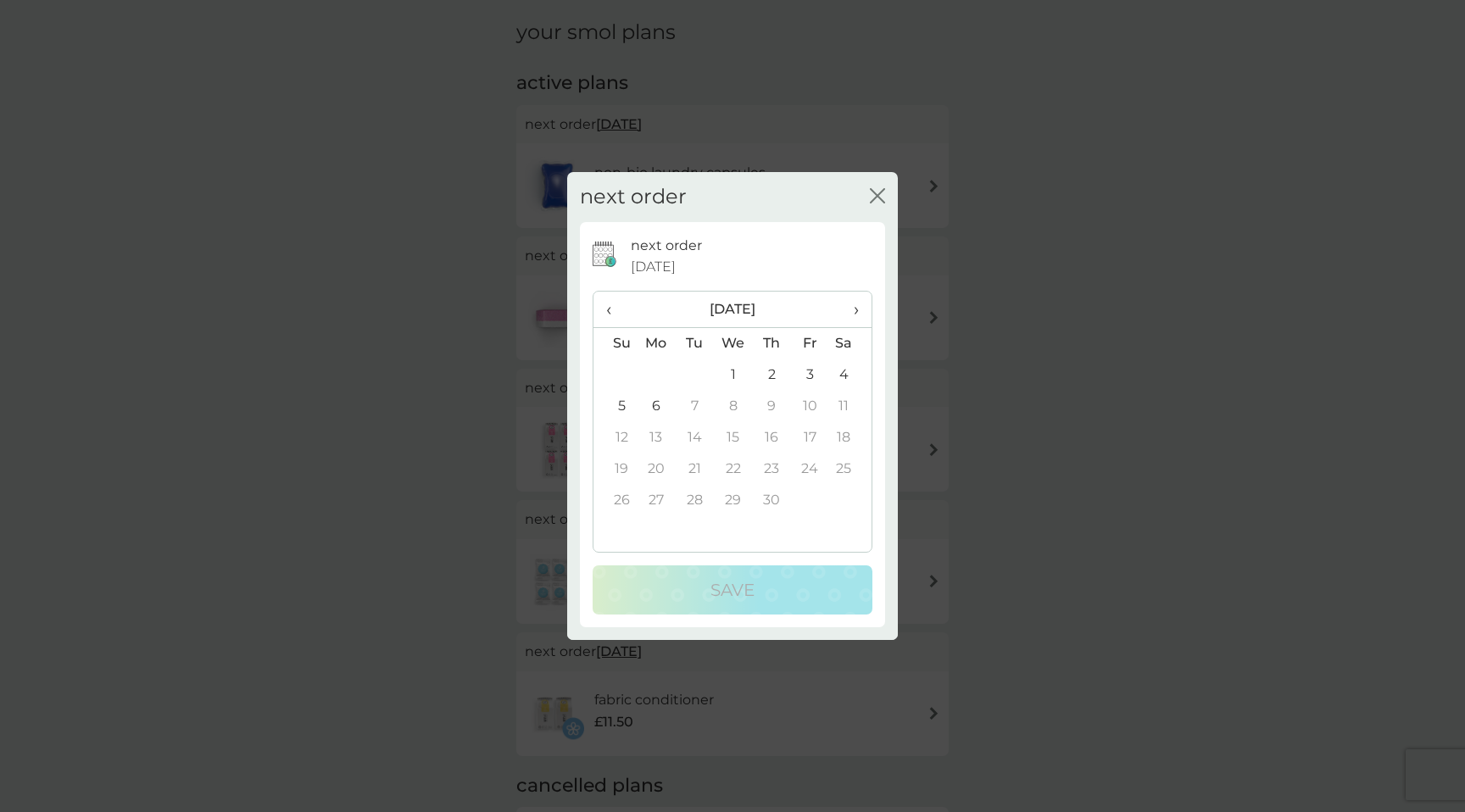
click at [656, 402] on td "6" at bounding box center [657, 406] width 39 height 31
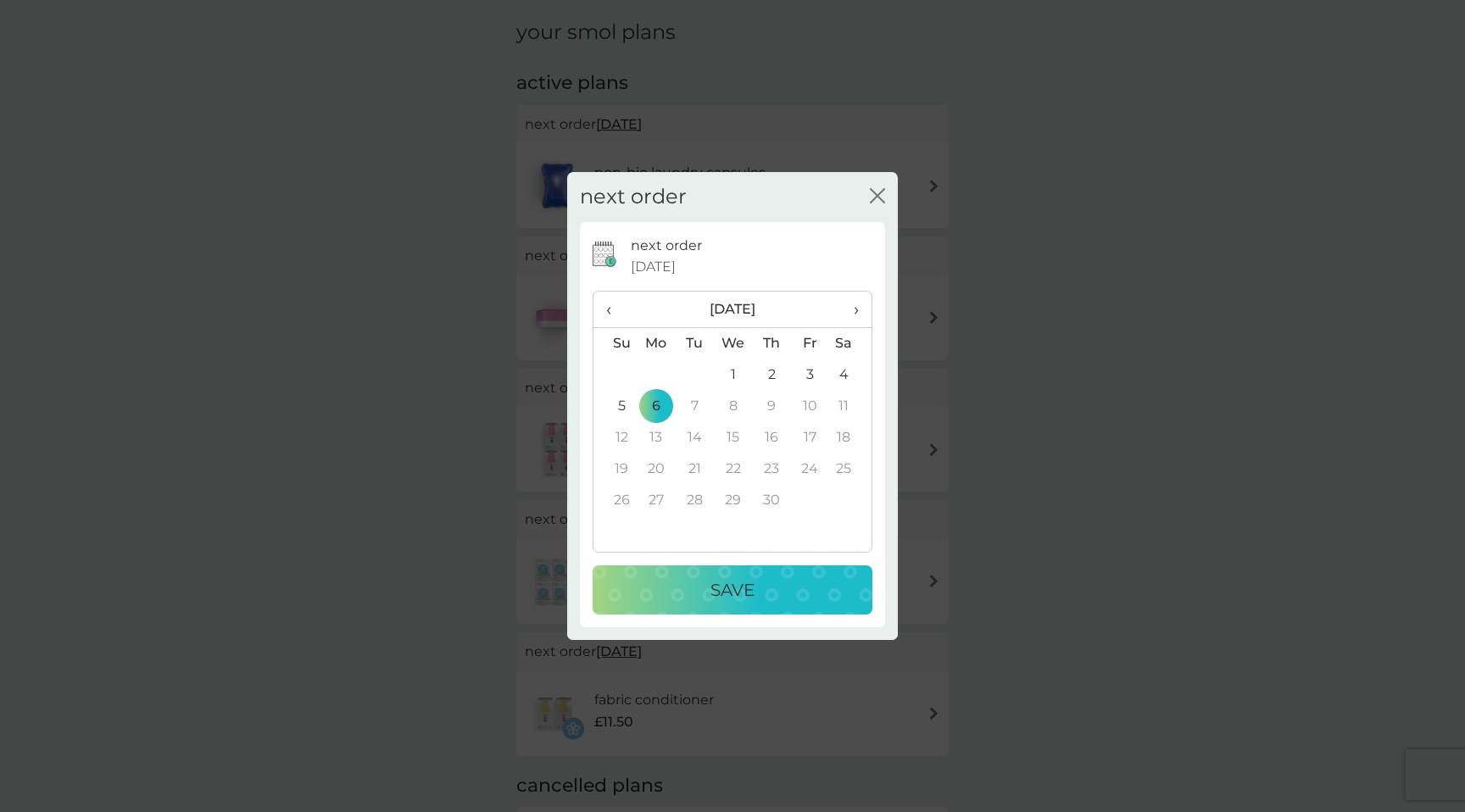
click at [725, 568] on button "Save" at bounding box center [732, 590] width 280 height 50
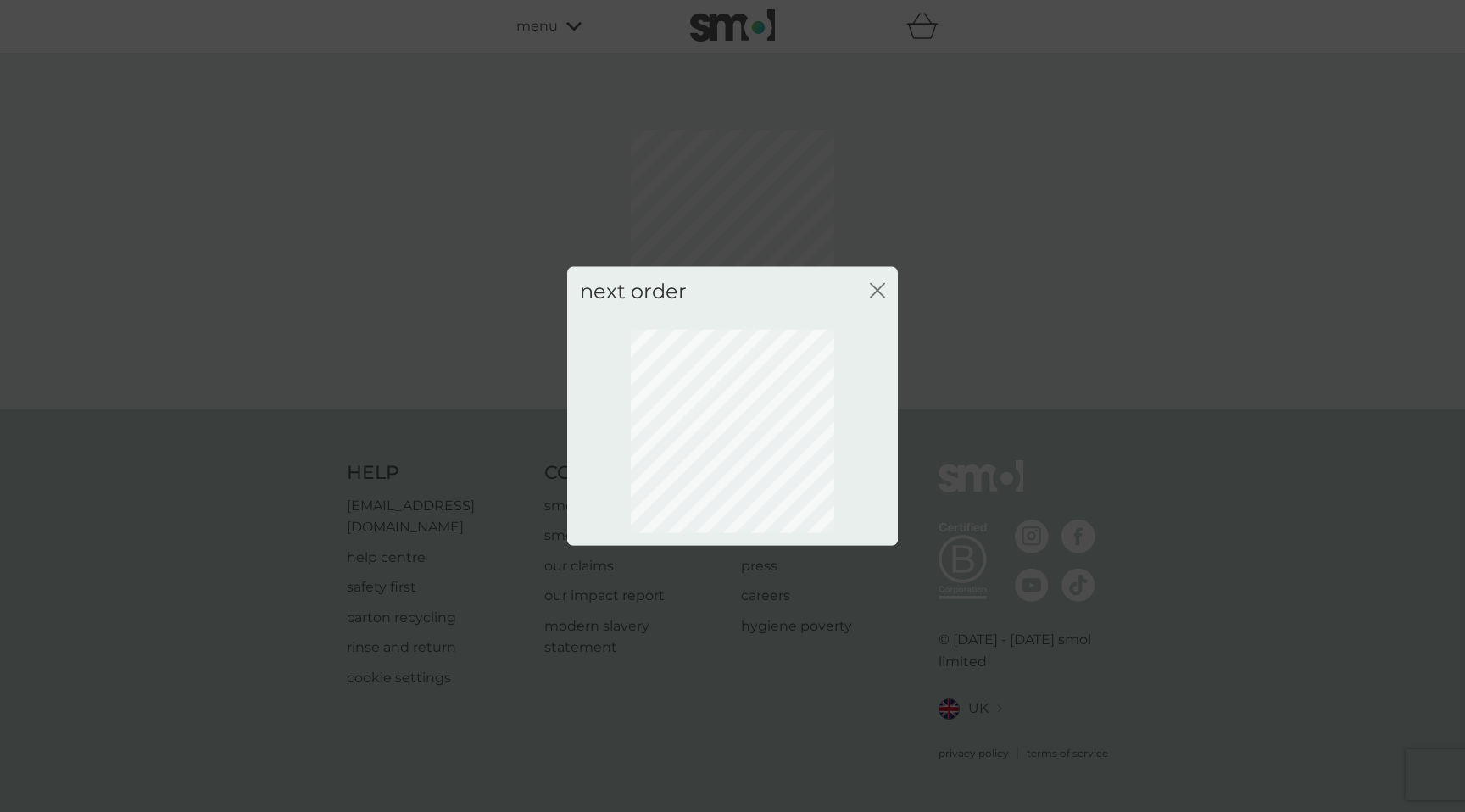
scroll to position [0, 0]
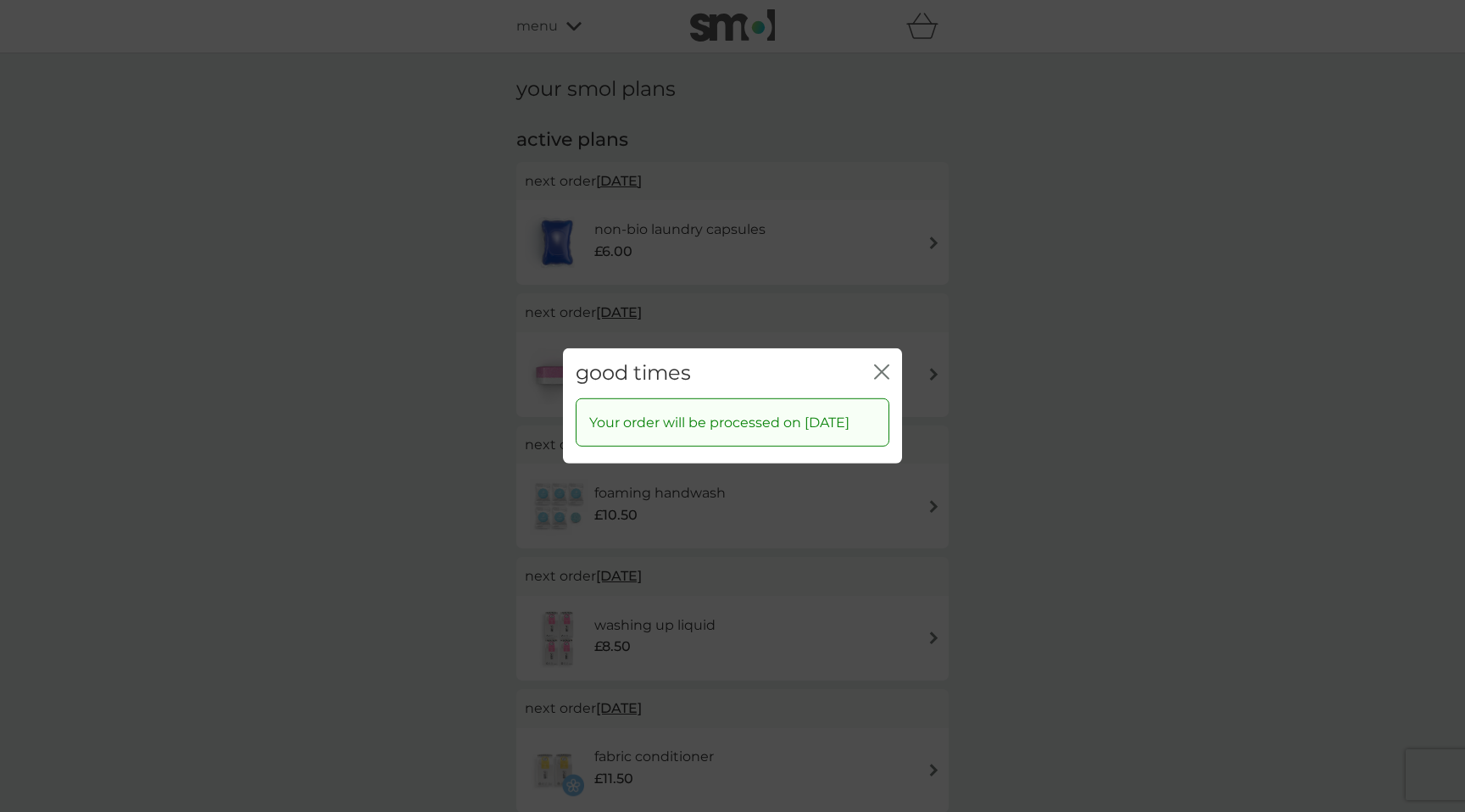
click at [882, 364] on icon "close" at bounding box center [881, 372] width 15 height 15
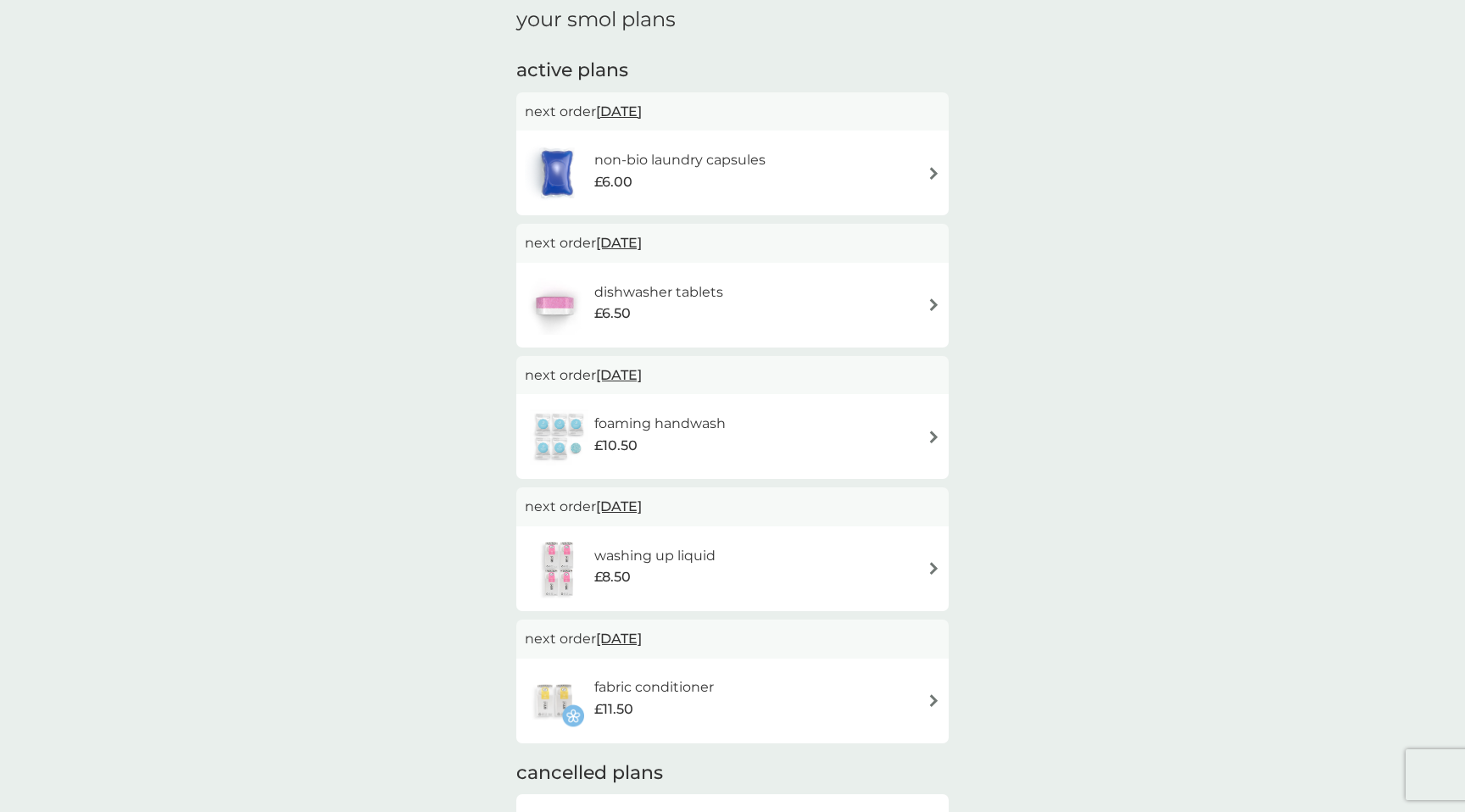
scroll to position [119, 0]
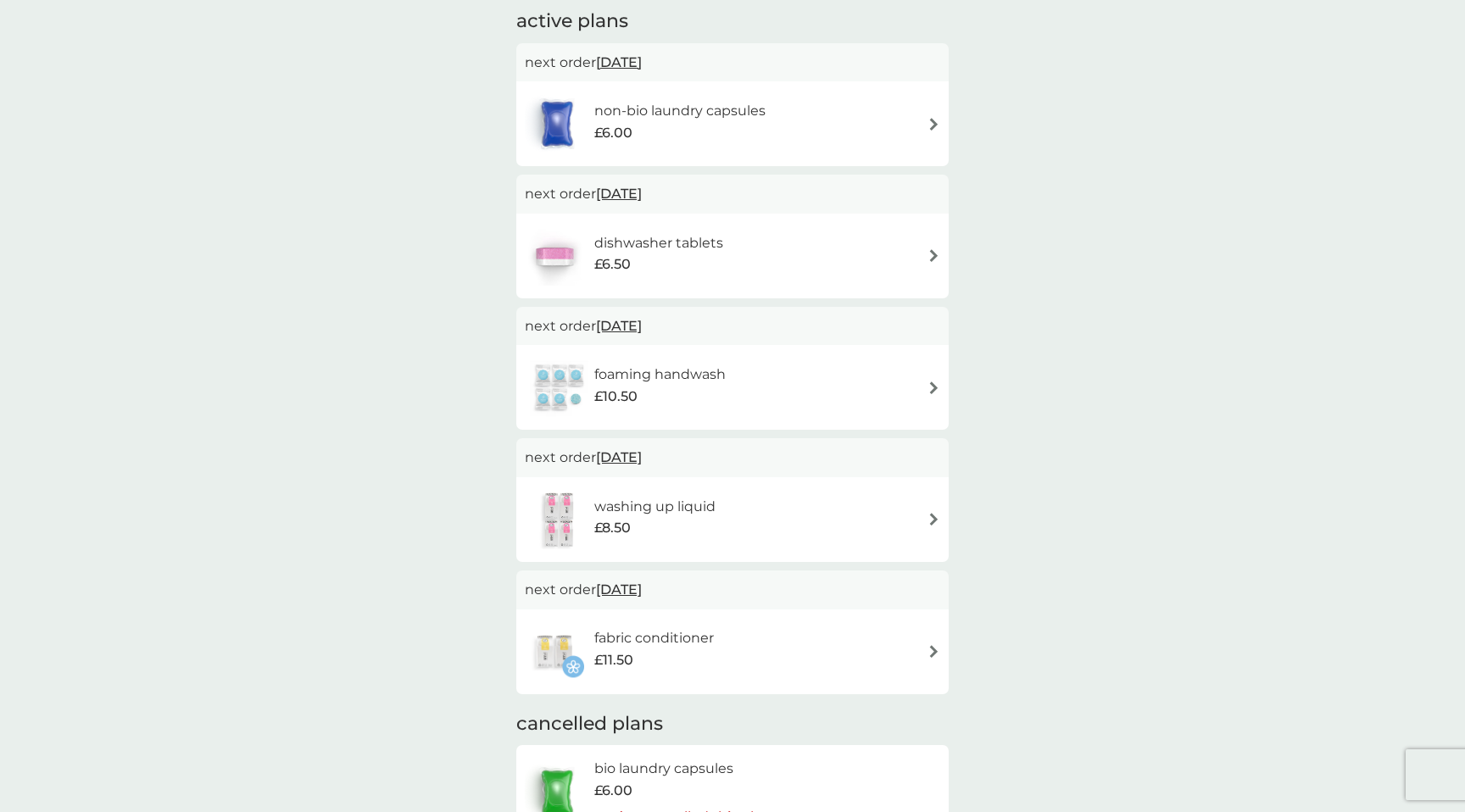
click at [642, 330] on span "[DATE]" at bounding box center [618, 325] width 46 height 33
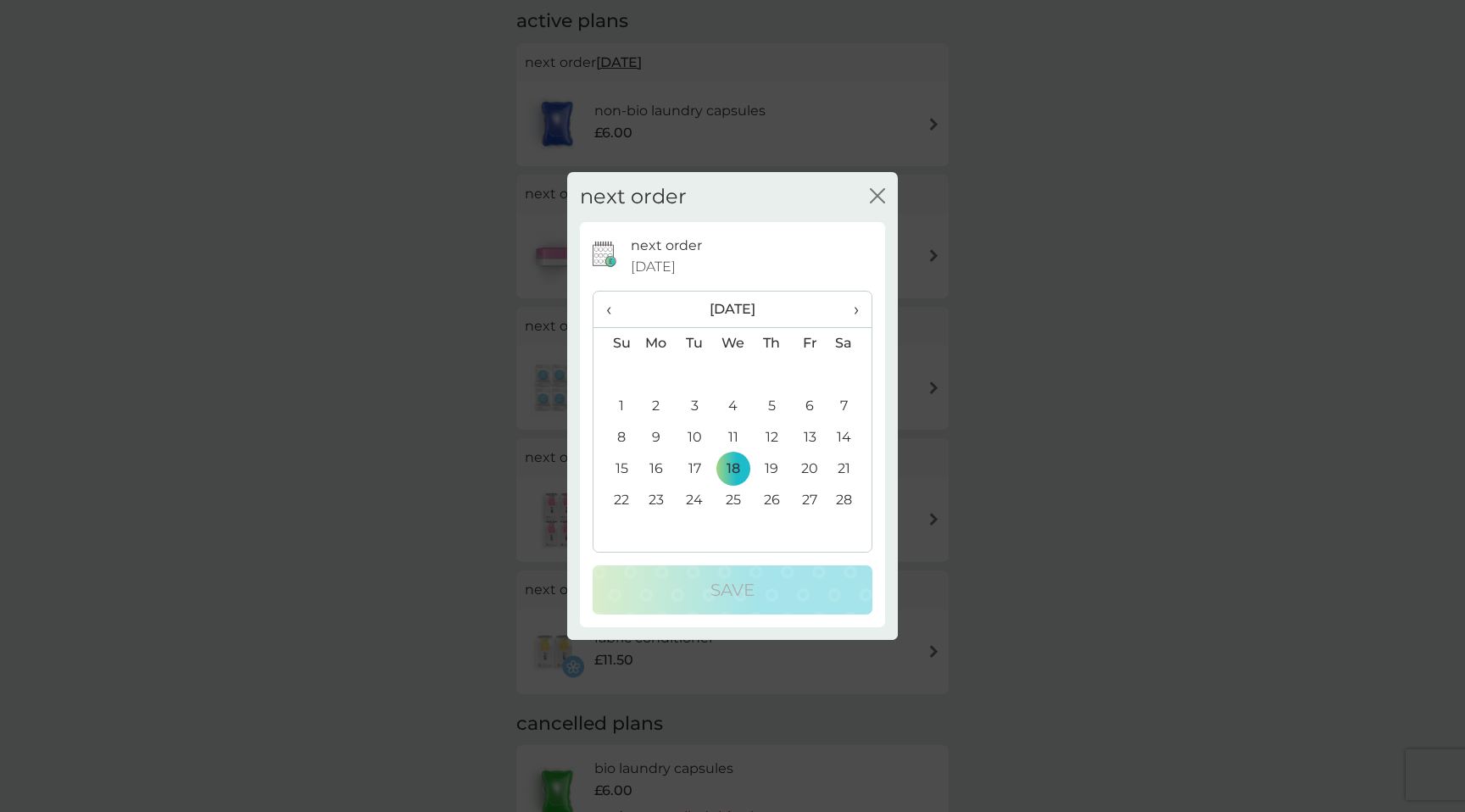
click at [863, 317] on th "›" at bounding box center [850, 309] width 42 height 37
click at [662, 430] on td "9" at bounding box center [657, 437] width 39 height 31
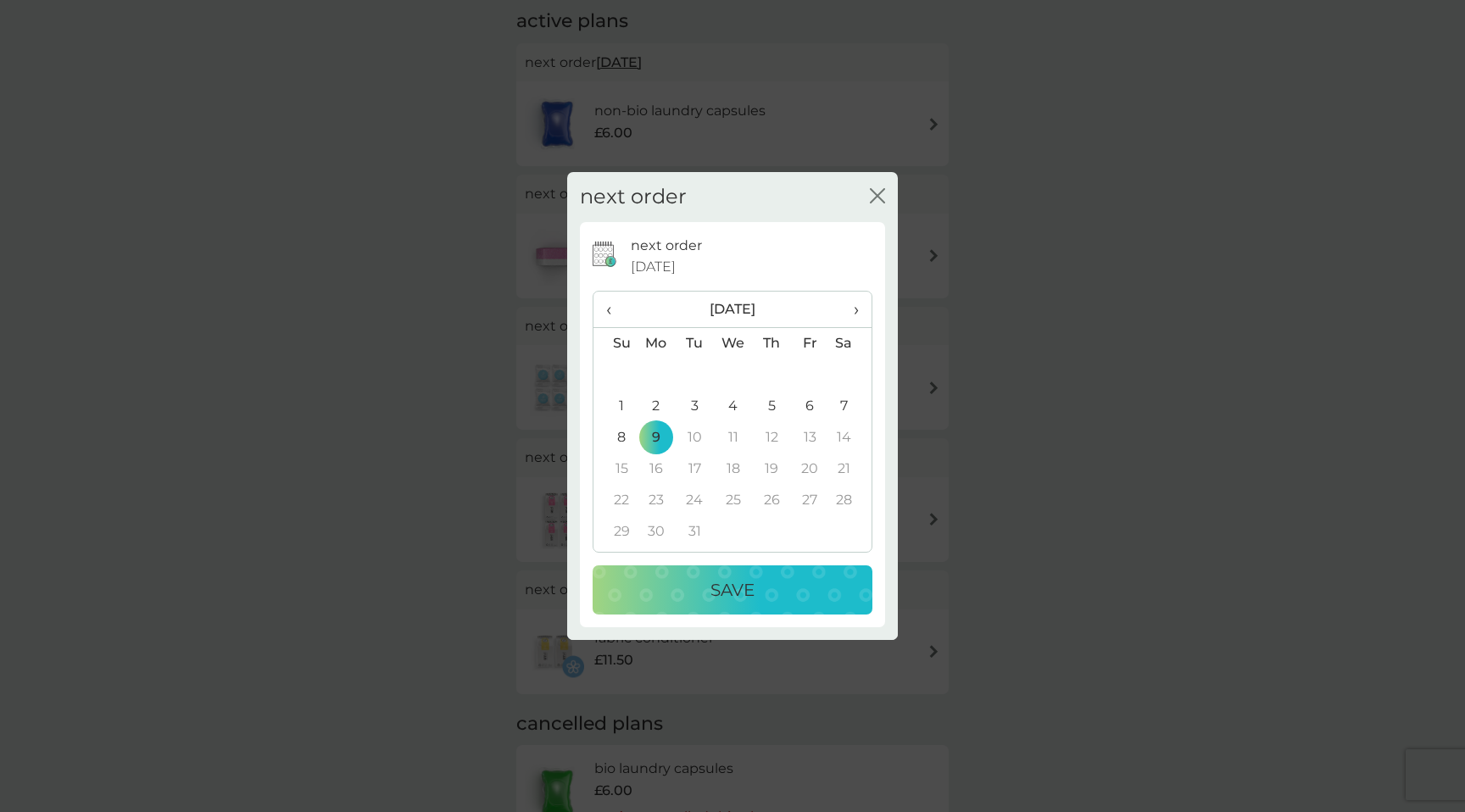
click at [732, 569] on button "Save" at bounding box center [732, 590] width 280 height 50
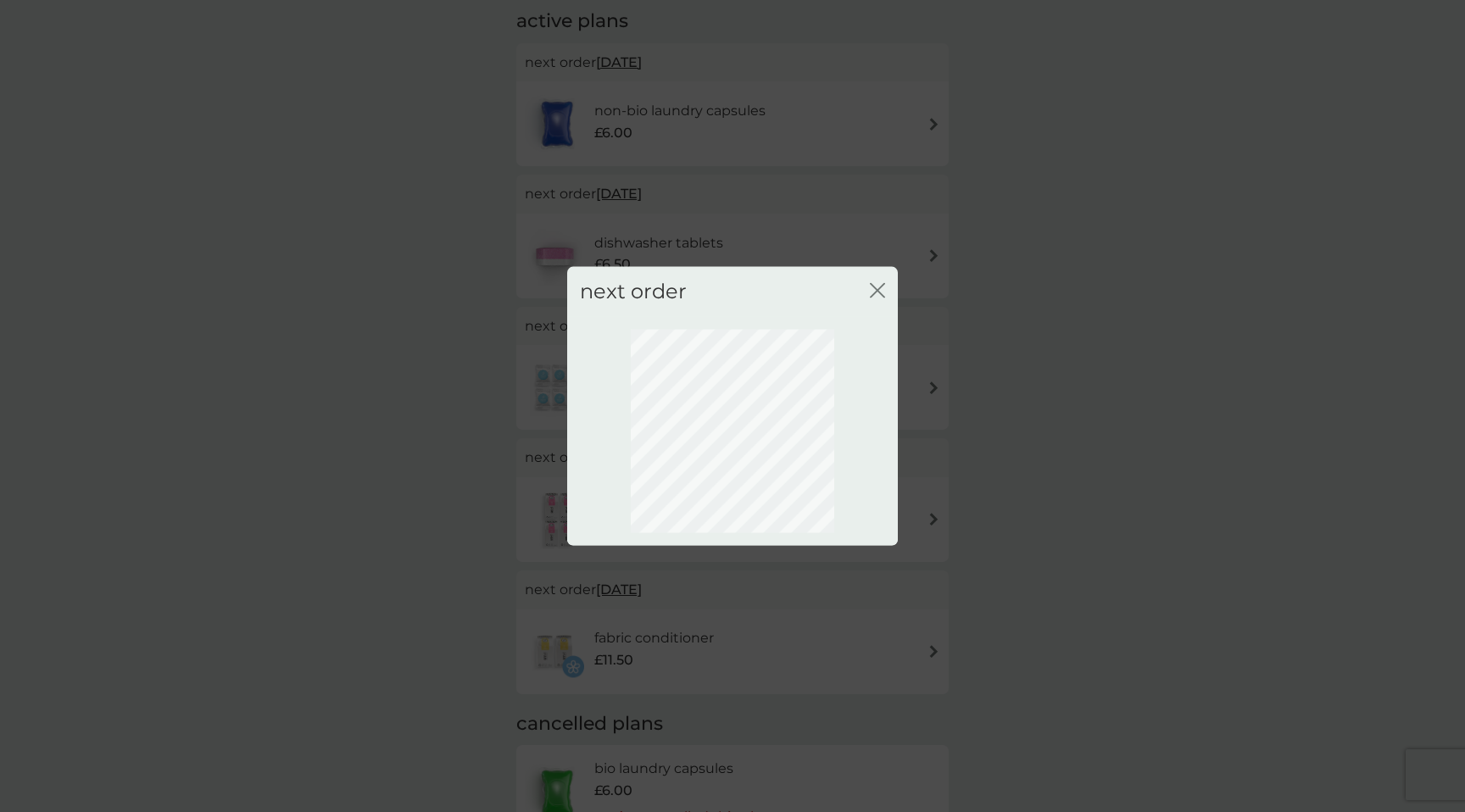
scroll to position [0, 0]
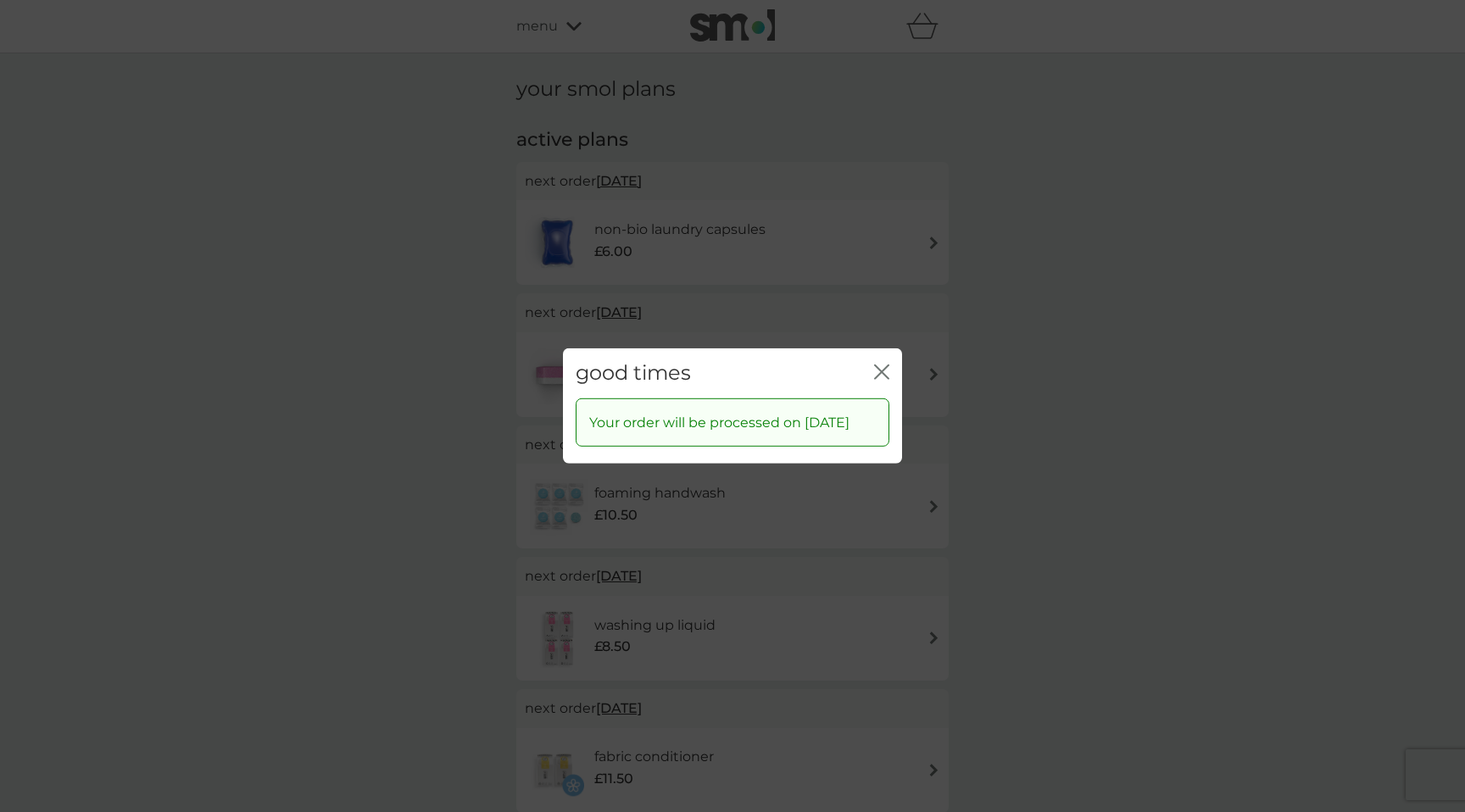
click at [881, 369] on button "close" at bounding box center [881, 373] width 15 height 18
